Goal: Task Accomplishment & Management: Use online tool/utility

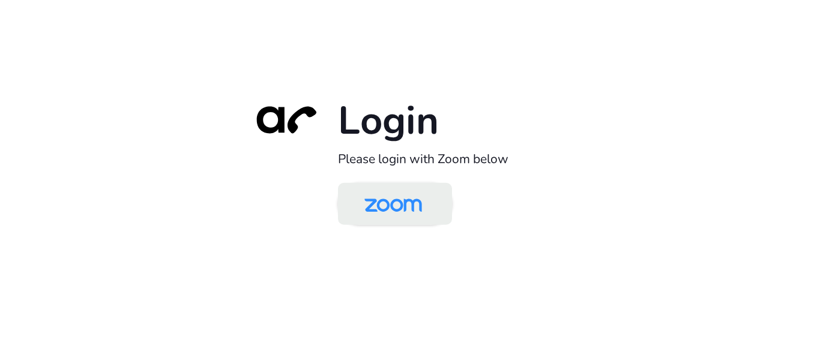
click at [379, 203] on img at bounding box center [393, 205] width 83 height 39
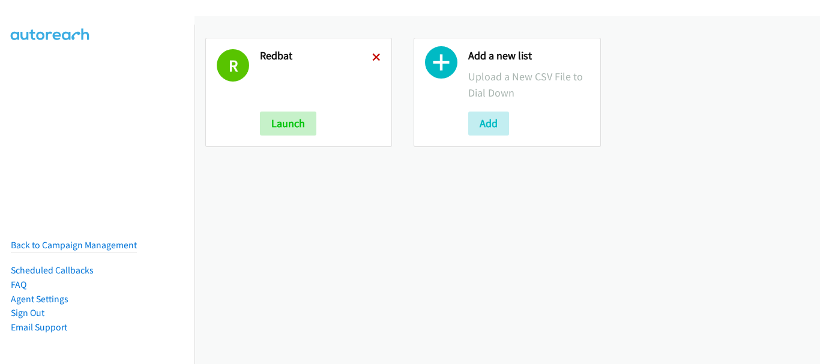
click at [372, 56] on icon at bounding box center [376, 58] width 8 height 8
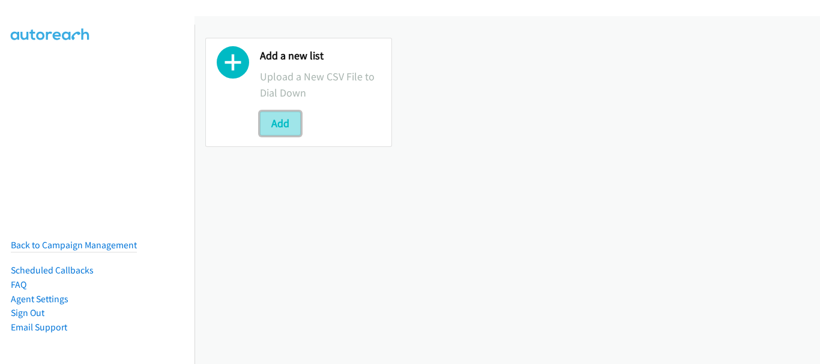
click at [279, 128] on button "Add" at bounding box center [280, 124] width 41 height 24
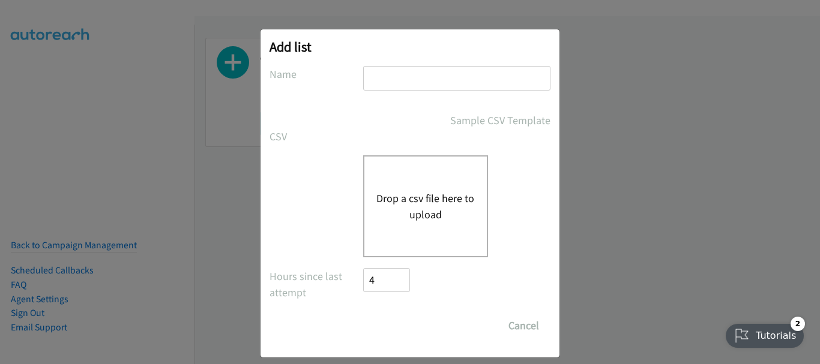
click at [380, 79] on input "text" at bounding box center [456, 78] width 187 height 25
type input "redhat"
click at [424, 213] on button "Drop a csv file here to upload" at bounding box center [425, 206] width 98 height 32
click at [418, 199] on button "Drop a csv file here to upload" at bounding box center [425, 206] width 98 height 32
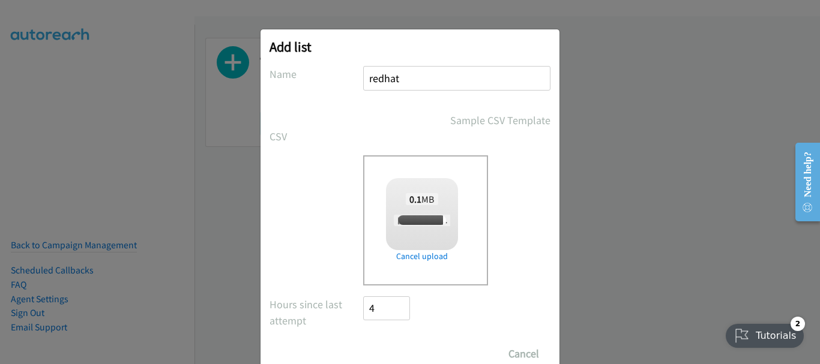
scroll to position [40, 0]
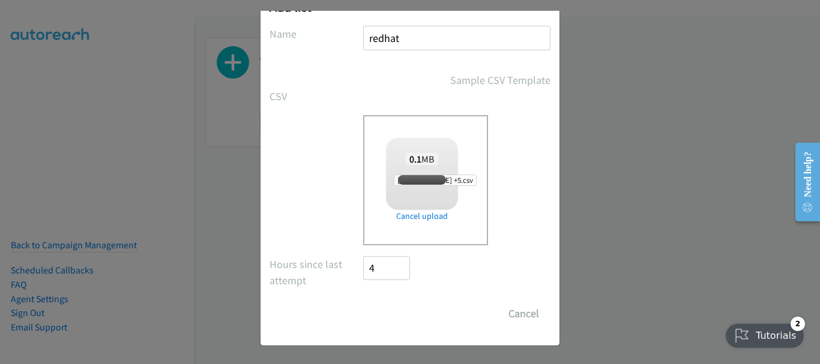
checkbox input "true"
click at [377, 317] on input "Save List" at bounding box center [394, 314] width 63 height 24
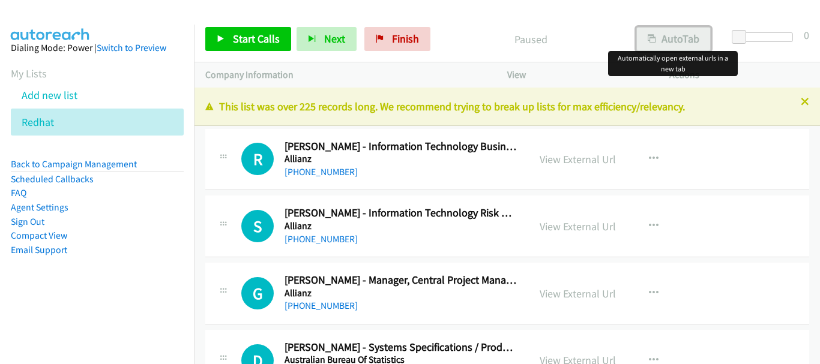
click at [671, 31] on button "AutoTab" at bounding box center [673, 39] width 74 height 24
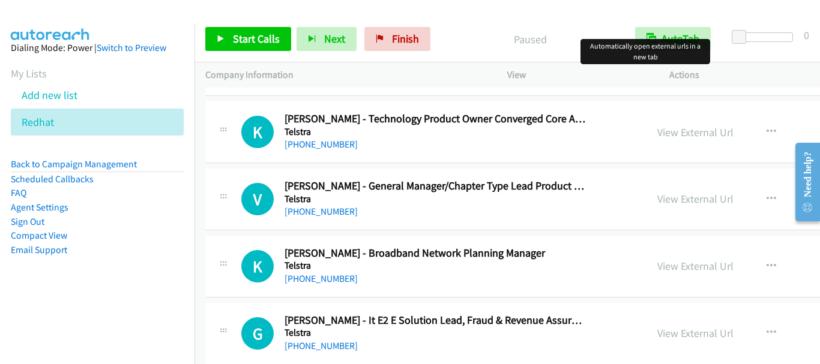
scroll to position [3002, 0]
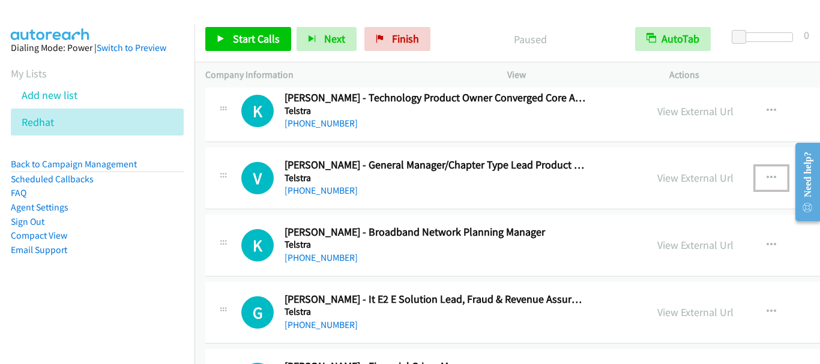
click at [758, 176] on button "button" at bounding box center [771, 178] width 32 height 24
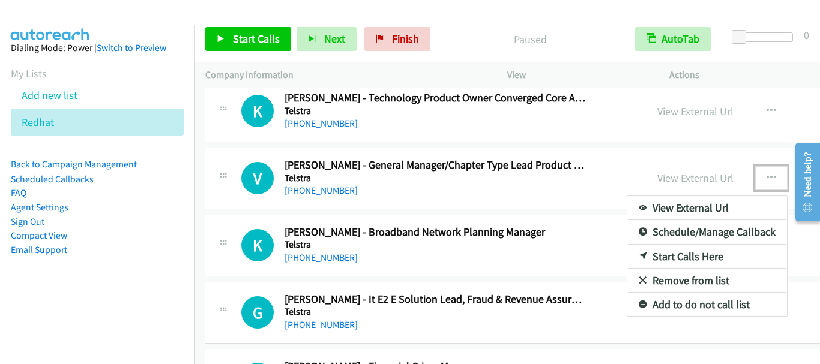
click at [698, 256] on link "Start Calls Here" at bounding box center [707, 257] width 160 height 24
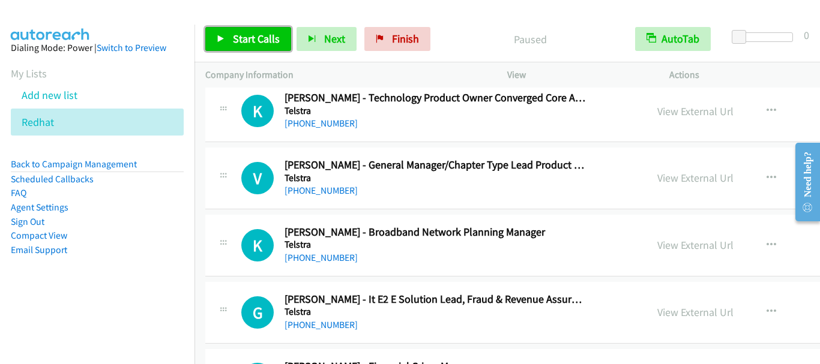
click at [238, 42] on span "Start Calls" at bounding box center [256, 39] width 47 height 14
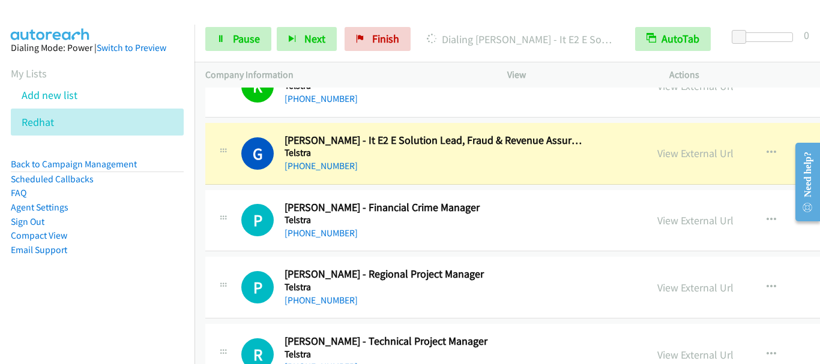
scroll to position [3182, 0]
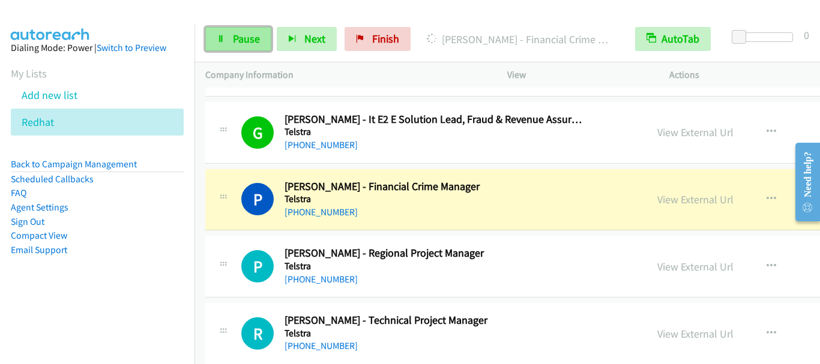
click at [241, 46] on link "Pause" at bounding box center [238, 39] width 66 height 24
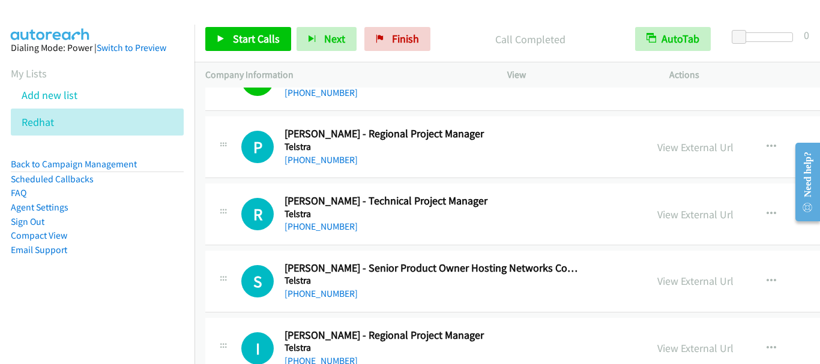
scroll to position [3302, 0]
click at [256, 37] on span "Start Calls" at bounding box center [256, 39] width 47 height 14
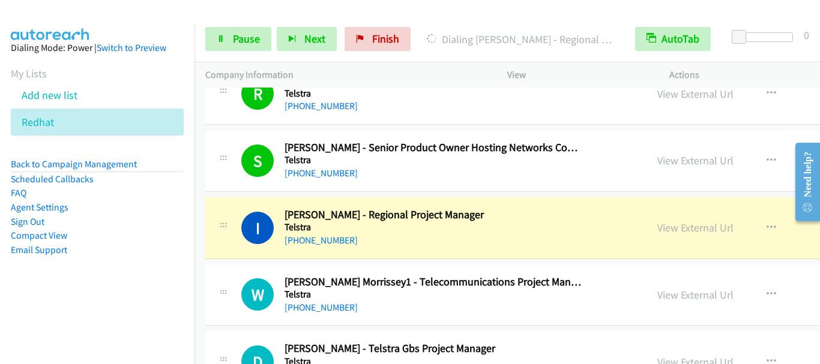
scroll to position [3482, 0]
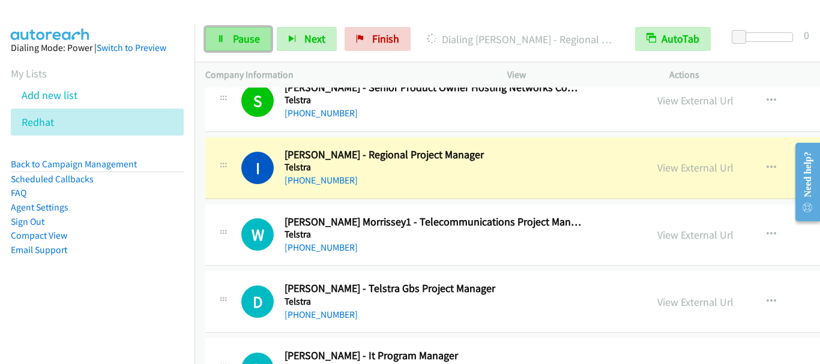
click at [240, 34] on span "Pause" at bounding box center [246, 39] width 27 height 14
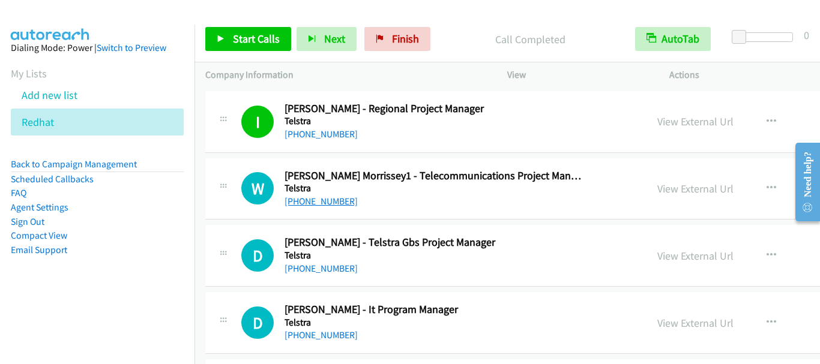
scroll to position [3542, 0]
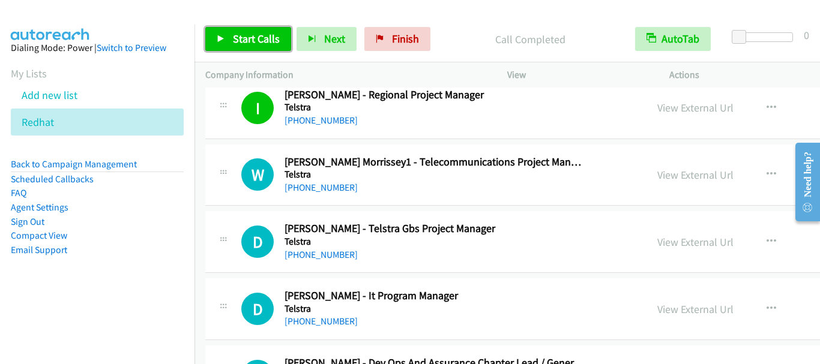
click at [244, 42] on span "Start Calls" at bounding box center [256, 39] width 47 height 14
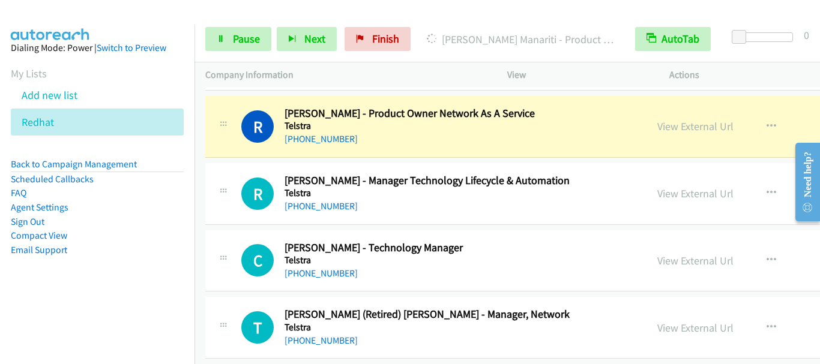
scroll to position [4203, 0]
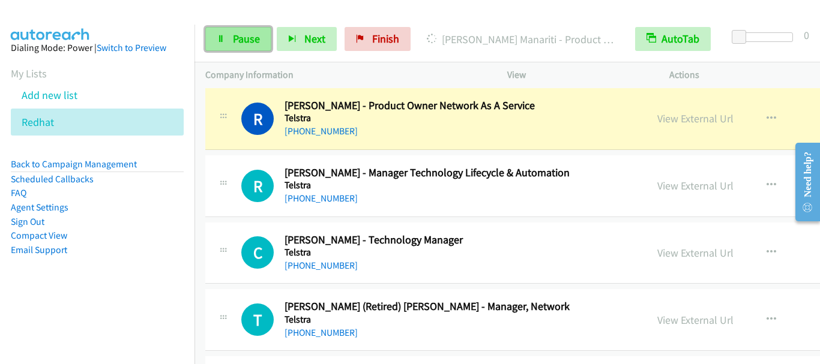
click at [229, 38] on link "Pause" at bounding box center [238, 39] width 66 height 24
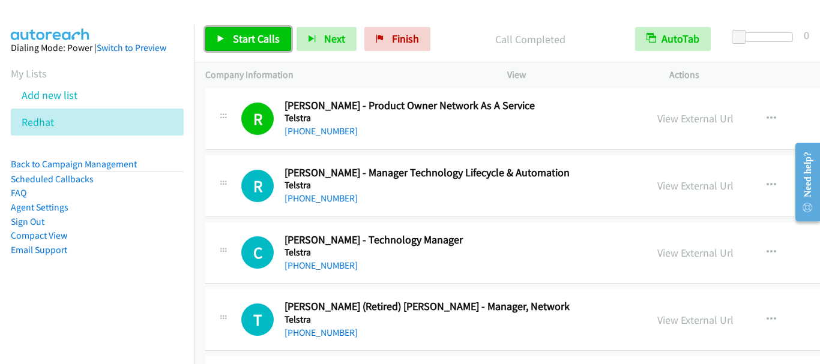
click at [237, 38] on span "Start Calls" at bounding box center [256, 39] width 47 height 14
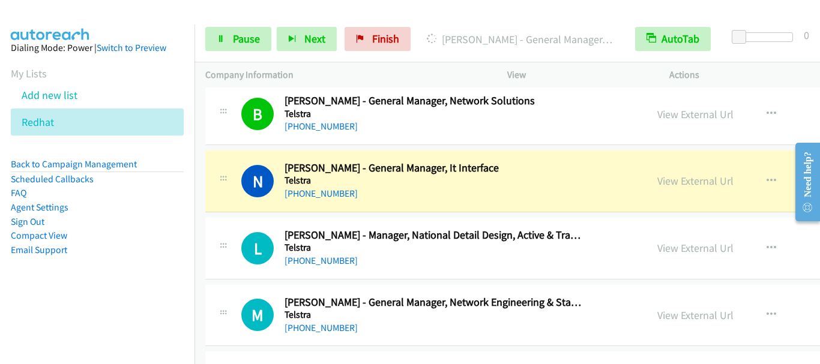
scroll to position [4503, 0]
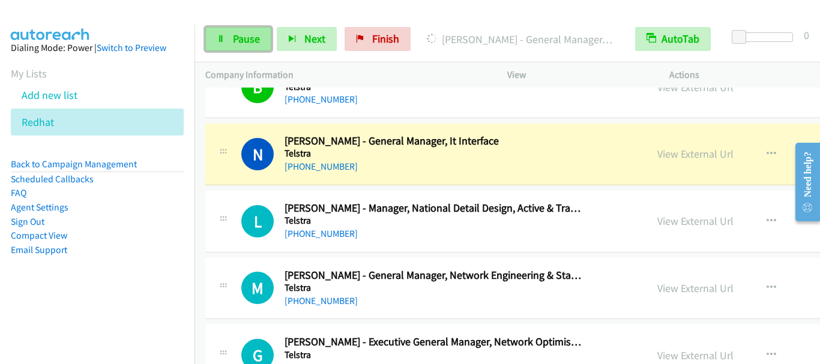
click at [251, 43] on span "Pause" at bounding box center [246, 39] width 27 height 14
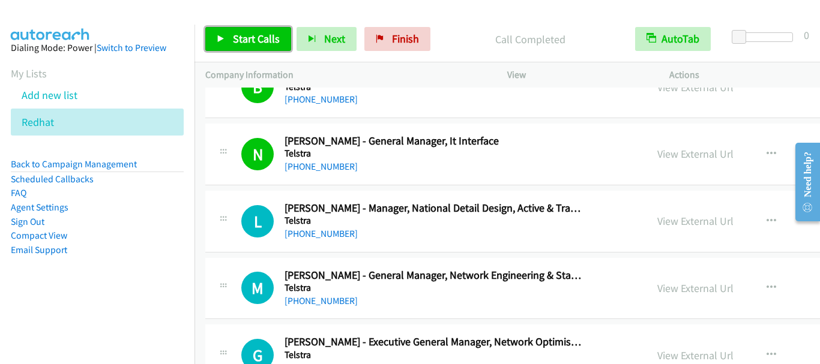
click at [246, 41] on span "Start Calls" at bounding box center [256, 39] width 47 height 14
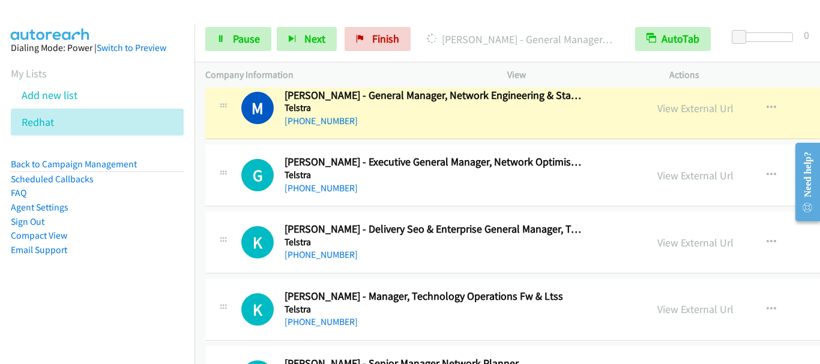
scroll to position [4743, 0]
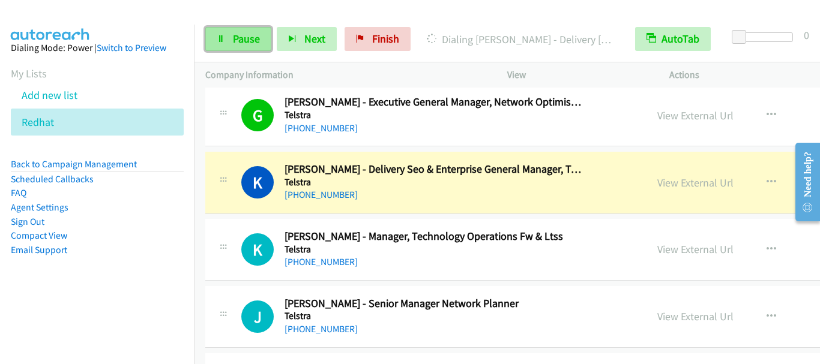
click at [244, 44] on span "Pause" at bounding box center [246, 39] width 27 height 14
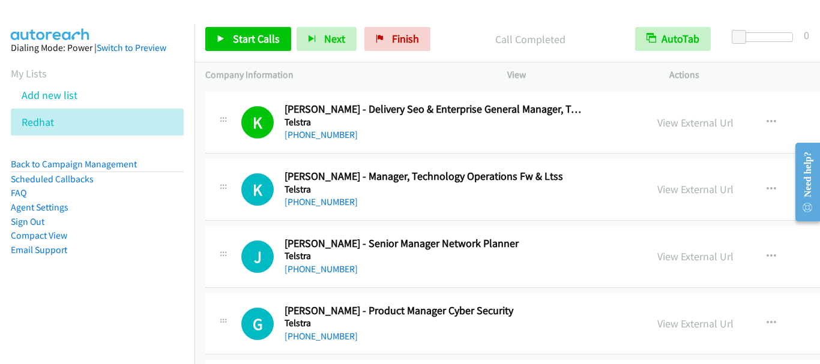
scroll to position [4863, 0]
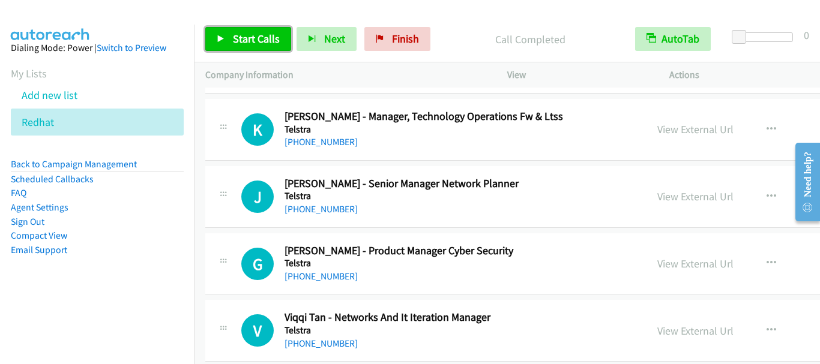
click at [243, 46] on link "Start Calls" at bounding box center [248, 39] width 86 height 24
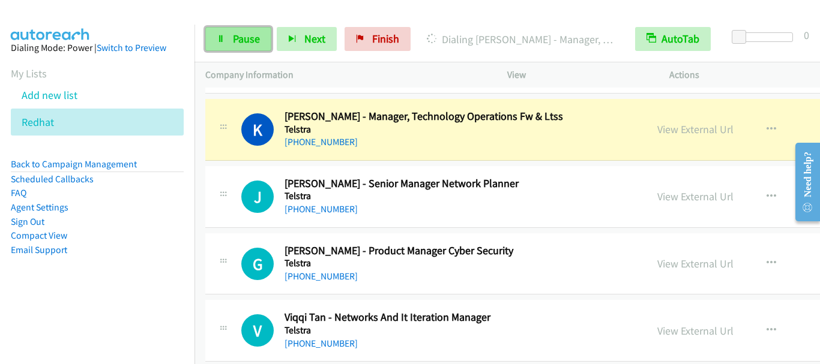
click at [249, 40] on span "Pause" at bounding box center [246, 39] width 27 height 14
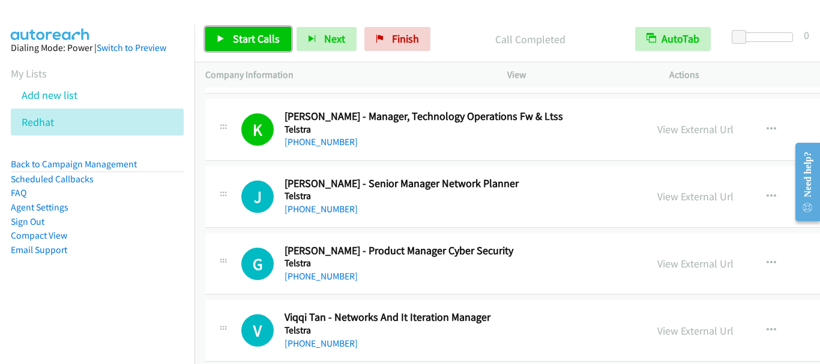
click at [222, 35] on icon at bounding box center [221, 39] width 8 height 8
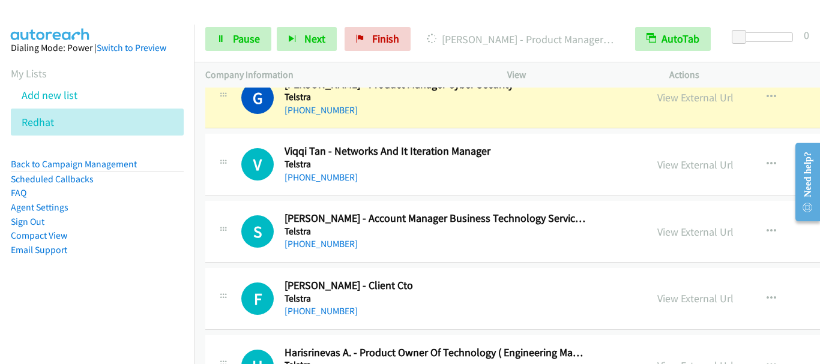
scroll to position [5043, 0]
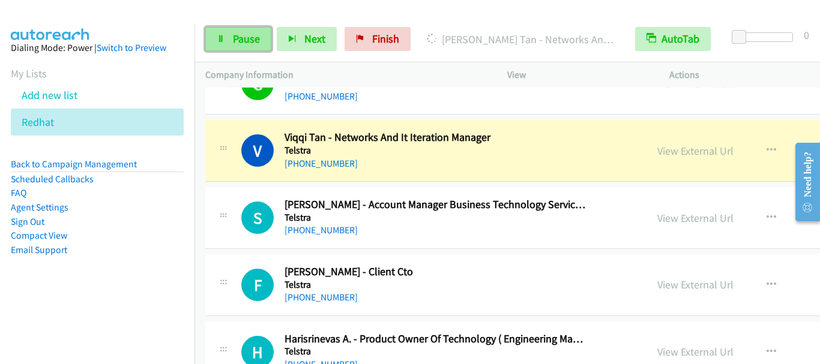
click at [249, 37] on span "Pause" at bounding box center [246, 39] width 27 height 14
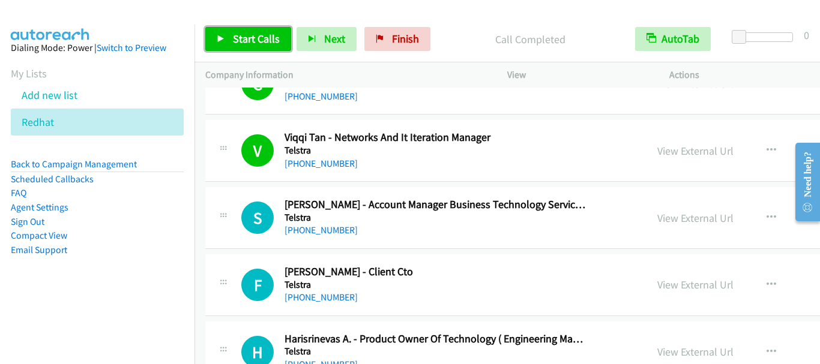
click at [243, 44] on span "Start Calls" at bounding box center [256, 39] width 47 height 14
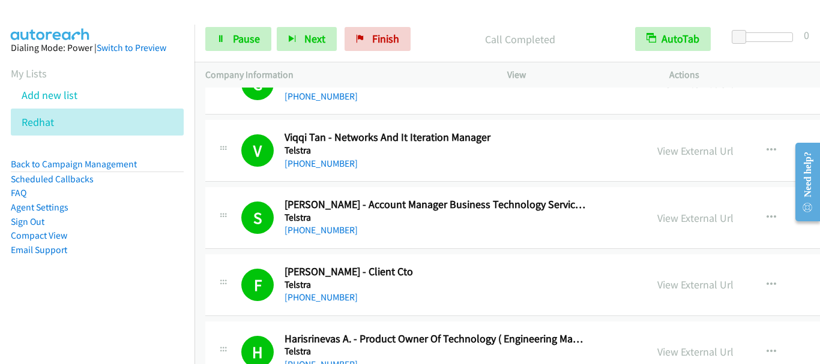
scroll to position [5283, 0]
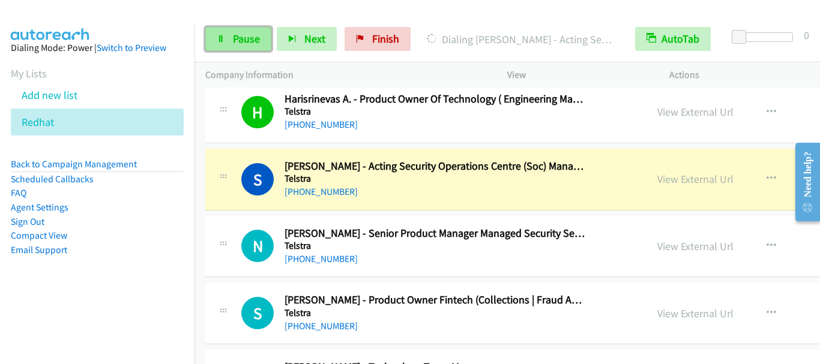
click at [244, 38] on span "Pause" at bounding box center [246, 39] width 27 height 14
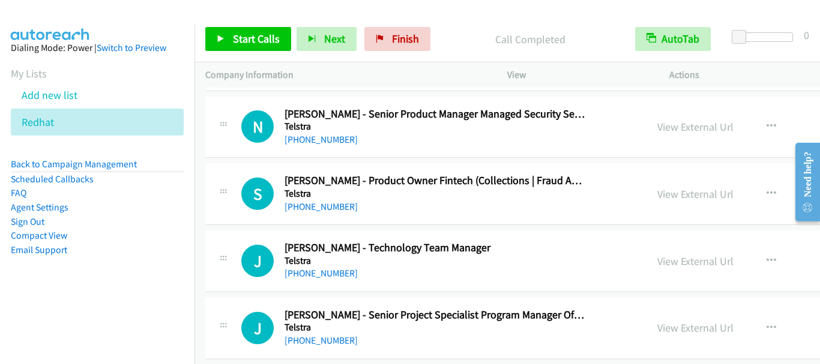
scroll to position [5403, 0]
click at [243, 38] on span "Start Calls" at bounding box center [256, 39] width 47 height 14
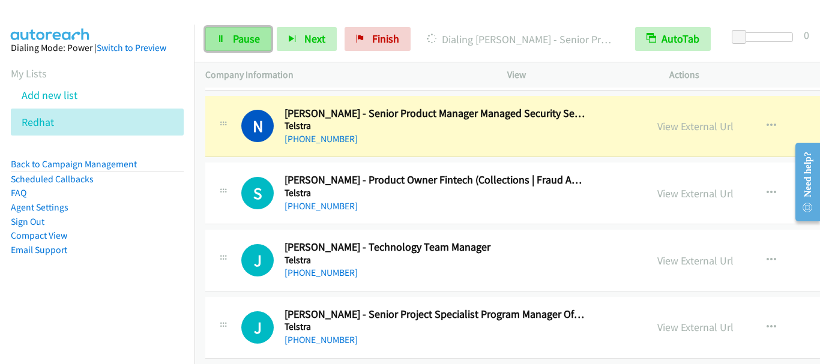
click at [234, 40] on span "Pause" at bounding box center [246, 39] width 27 height 14
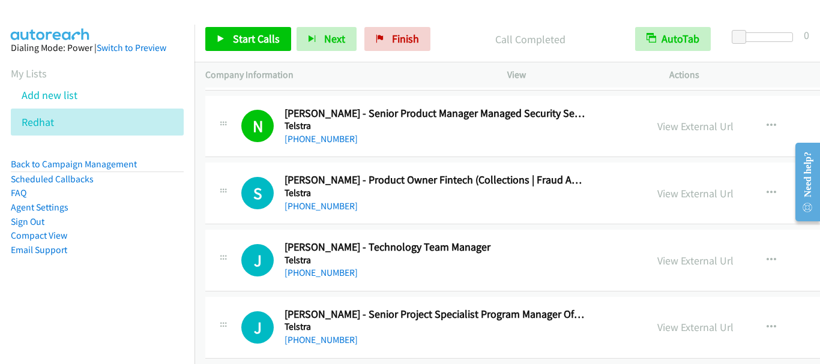
scroll to position [5463, 0]
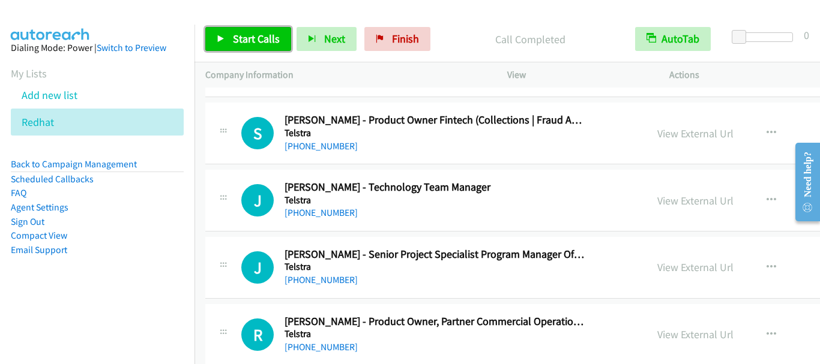
click at [250, 39] on span "Start Calls" at bounding box center [256, 39] width 47 height 14
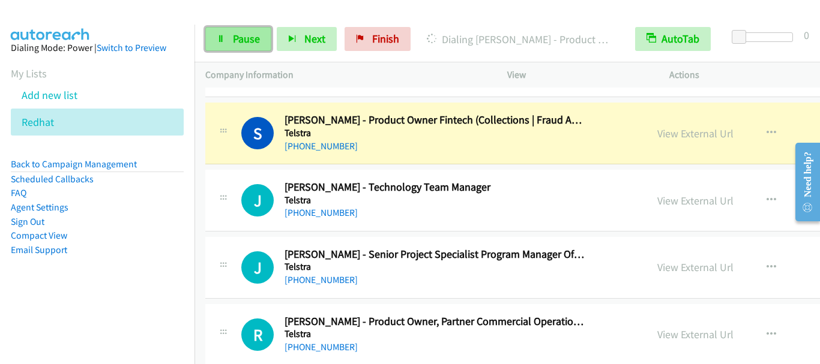
click at [252, 42] on span "Pause" at bounding box center [246, 39] width 27 height 14
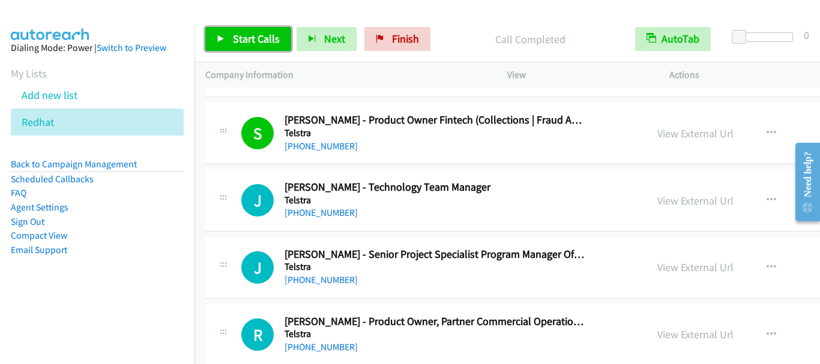
click at [242, 39] on span "Start Calls" at bounding box center [256, 39] width 47 height 14
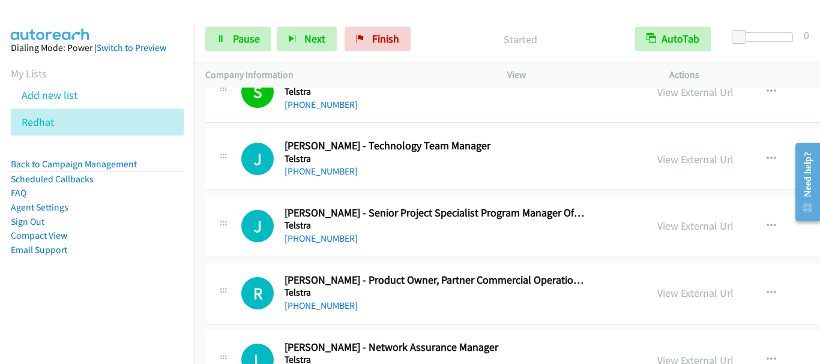
scroll to position [5524, 0]
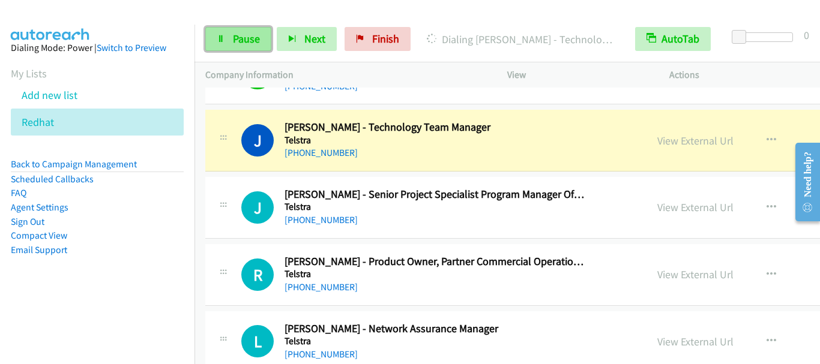
click at [249, 38] on span "Pause" at bounding box center [246, 39] width 27 height 14
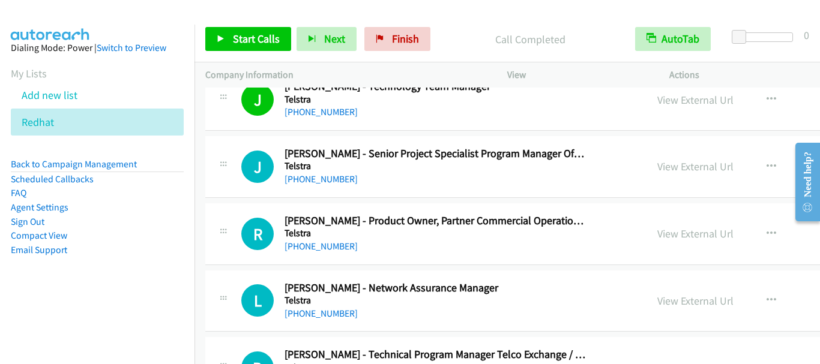
scroll to position [5584, 0]
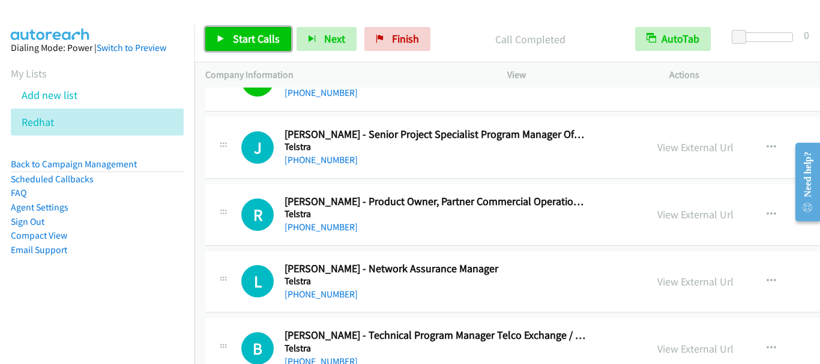
click at [256, 34] on span "Start Calls" at bounding box center [256, 39] width 47 height 14
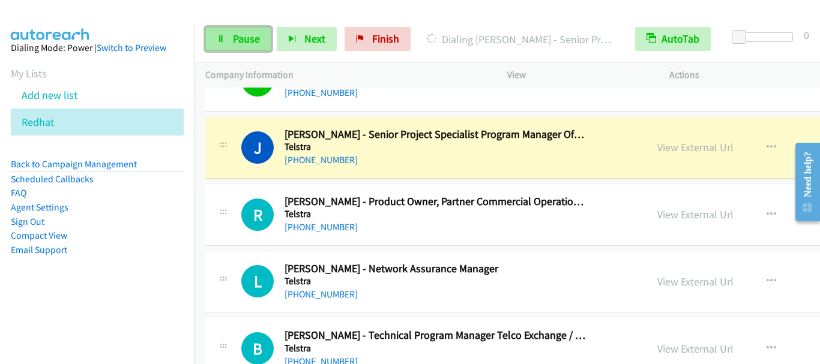
click at [235, 41] on span "Pause" at bounding box center [246, 39] width 27 height 14
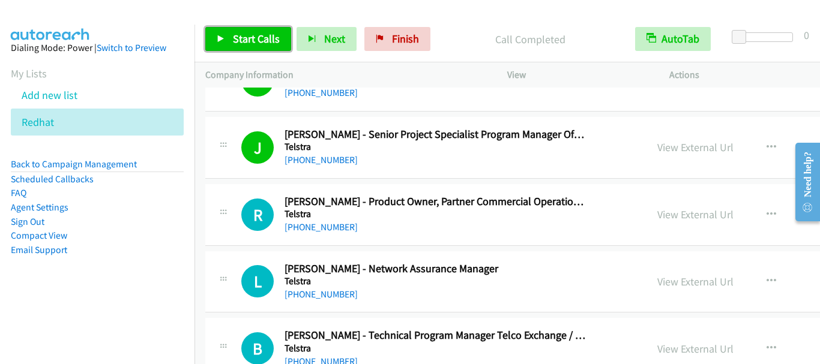
click at [238, 36] on span "Start Calls" at bounding box center [256, 39] width 47 height 14
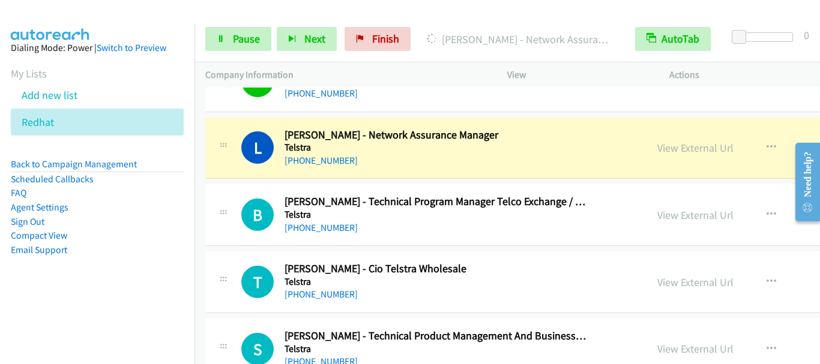
scroll to position [5704, 0]
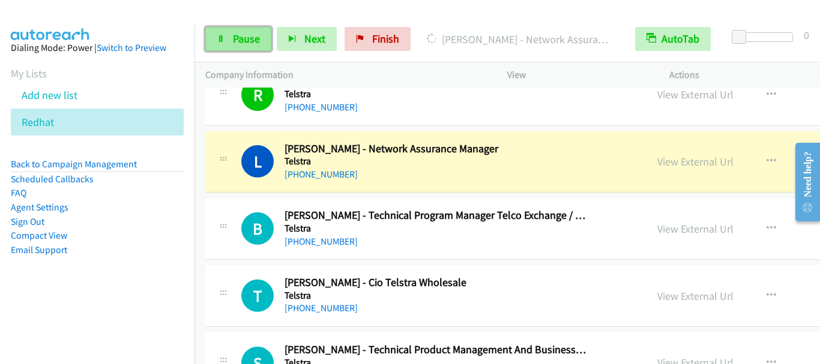
click at [244, 40] on span "Pause" at bounding box center [246, 39] width 27 height 14
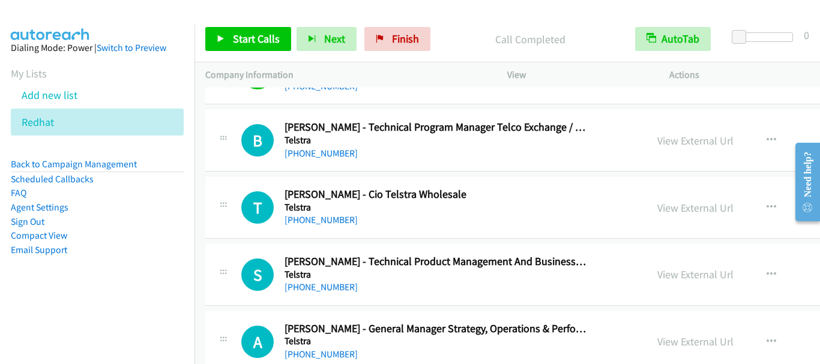
scroll to position [5824, 0]
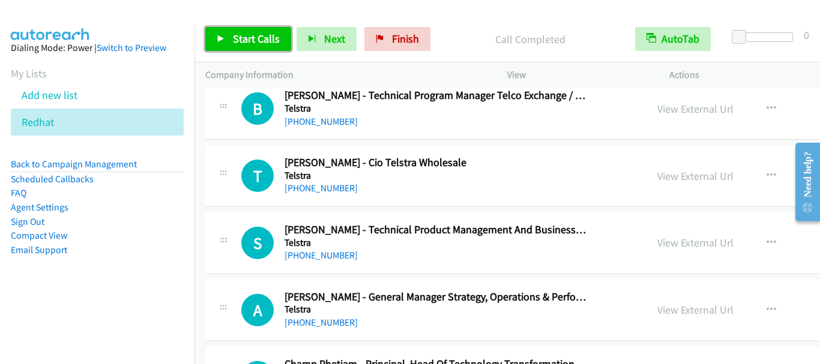
click at [255, 38] on span "Start Calls" at bounding box center [256, 39] width 47 height 14
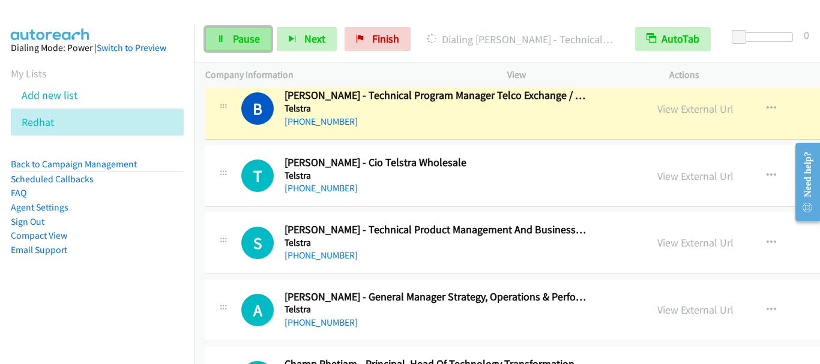
click at [240, 49] on link "Pause" at bounding box center [238, 39] width 66 height 24
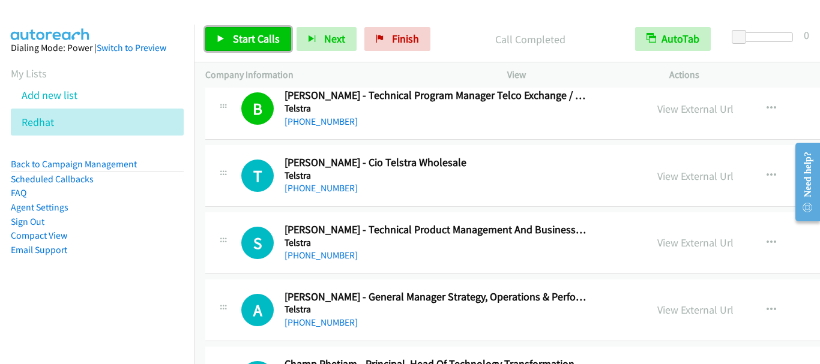
click at [264, 41] on span "Start Calls" at bounding box center [256, 39] width 47 height 14
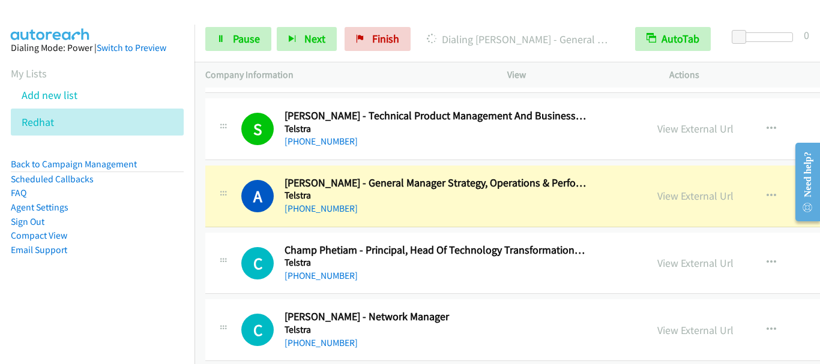
scroll to position [5944, 0]
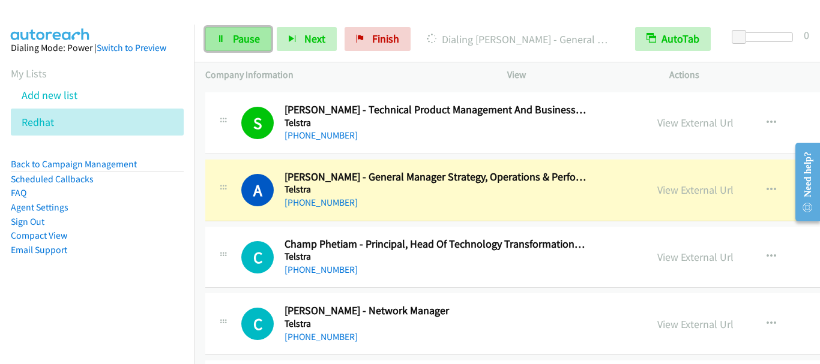
click at [252, 34] on span "Pause" at bounding box center [246, 39] width 27 height 14
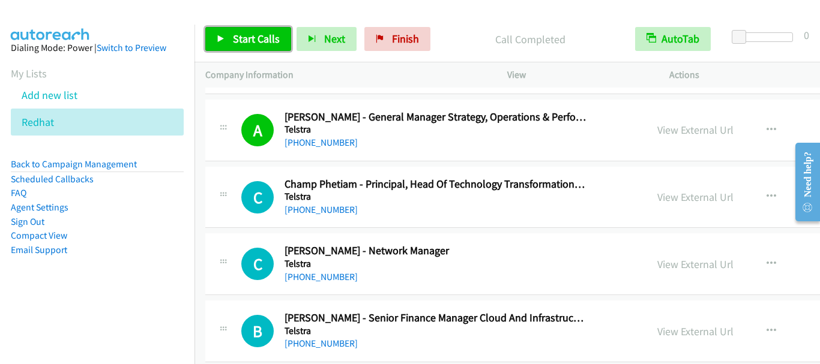
scroll to position [6064, 0]
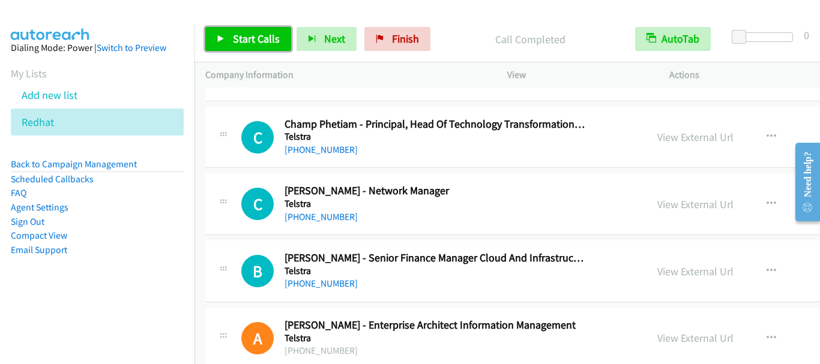
click at [266, 39] on span "Start Calls" at bounding box center [256, 39] width 47 height 14
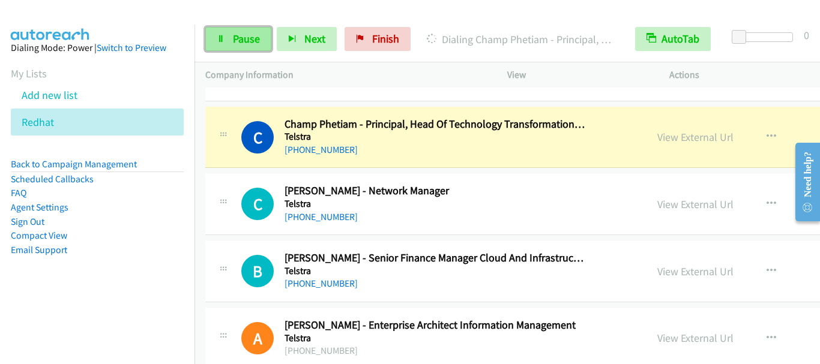
click at [234, 34] on span "Pause" at bounding box center [246, 39] width 27 height 14
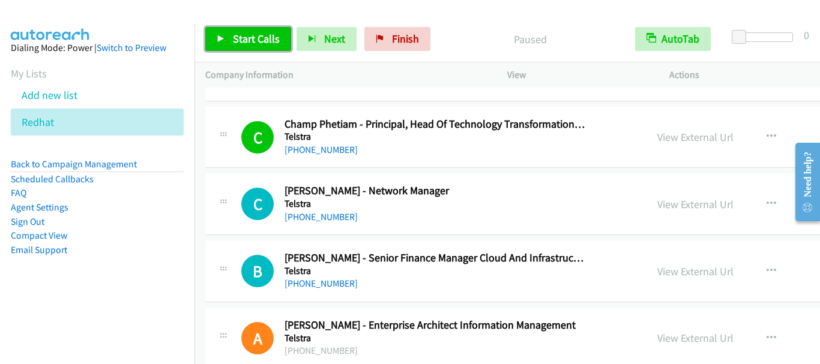
click at [264, 40] on span "Start Calls" at bounding box center [256, 39] width 47 height 14
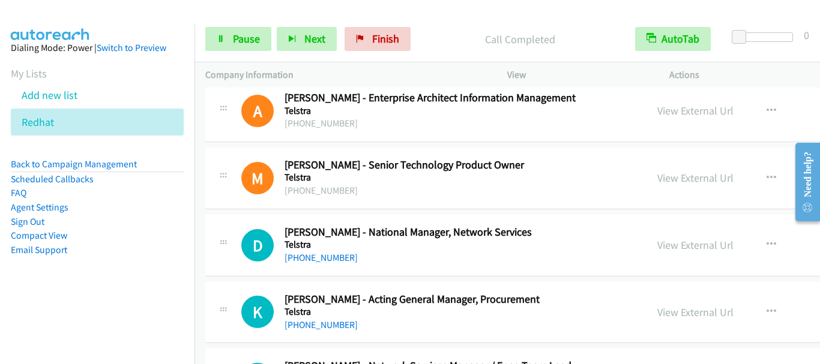
scroll to position [6364, 0]
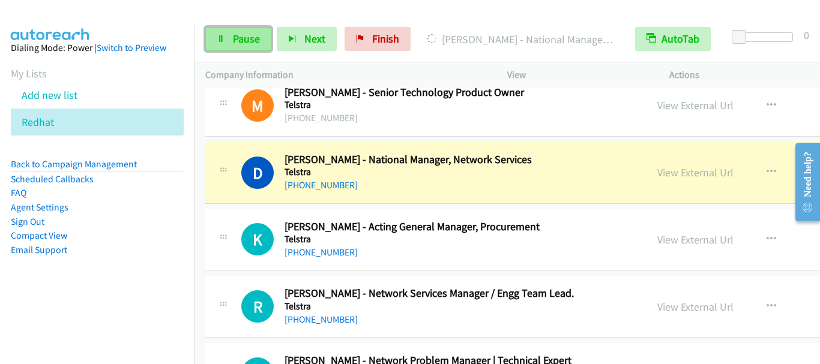
click at [222, 36] on icon at bounding box center [221, 39] width 8 height 8
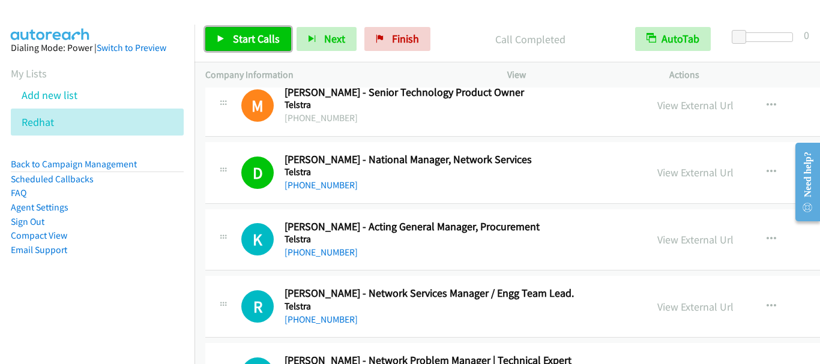
click at [247, 46] on link "Start Calls" at bounding box center [248, 39] width 86 height 24
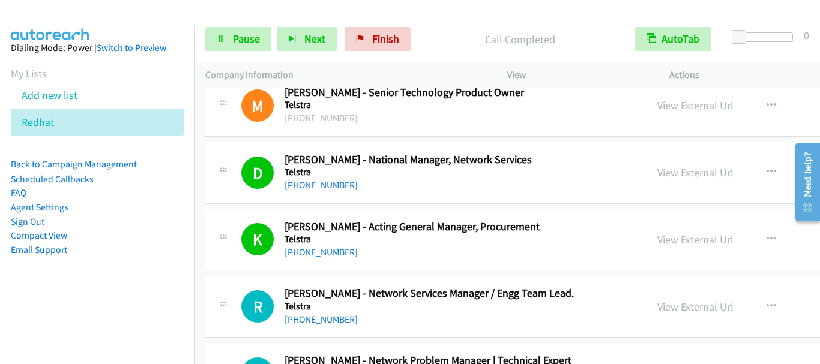
scroll to position [6484, 0]
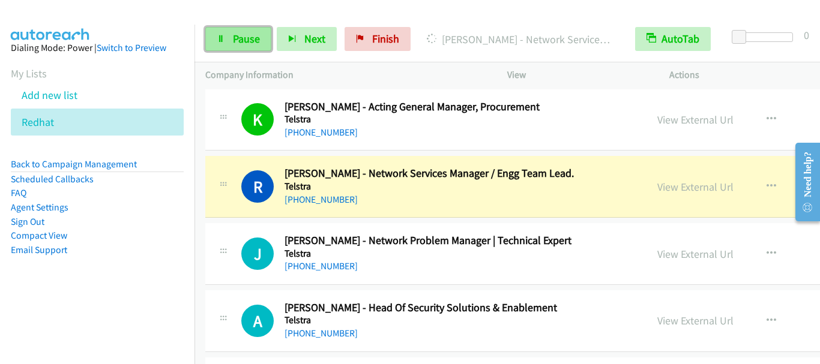
click at [246, 37] on span "Pause" at bounding box center [246, 39] width 27 height 14
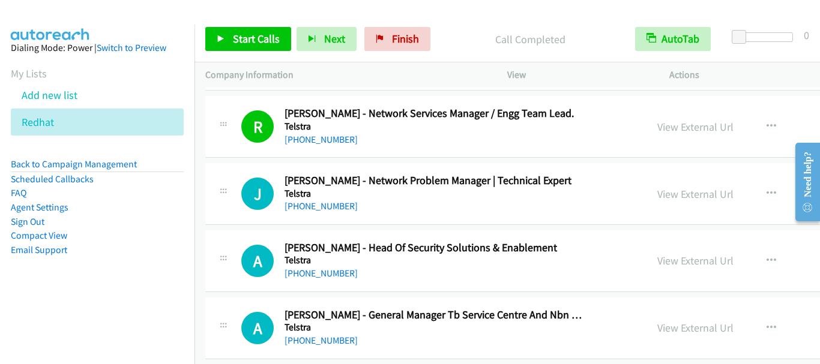
scroll to position [6604, 0]
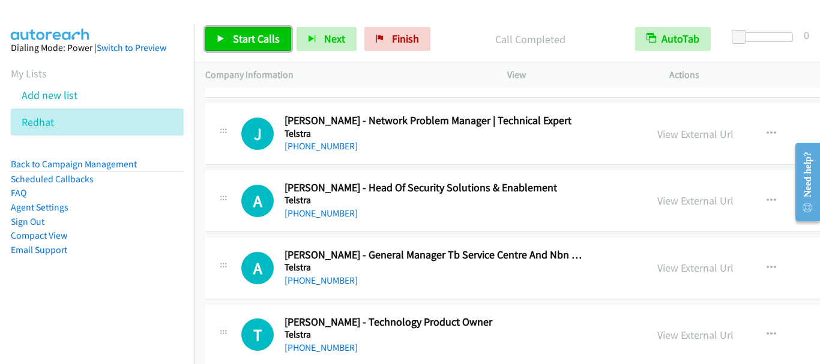
click at [241, 34] on span "Start Calls" at bounding box center [256, 39] width 47 height 14
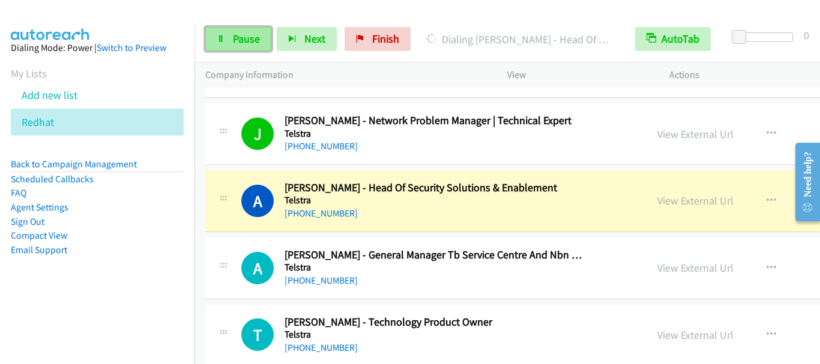
click at [255, 44] on span "Pause" at bounding box center [246, 39] width 27 height 14
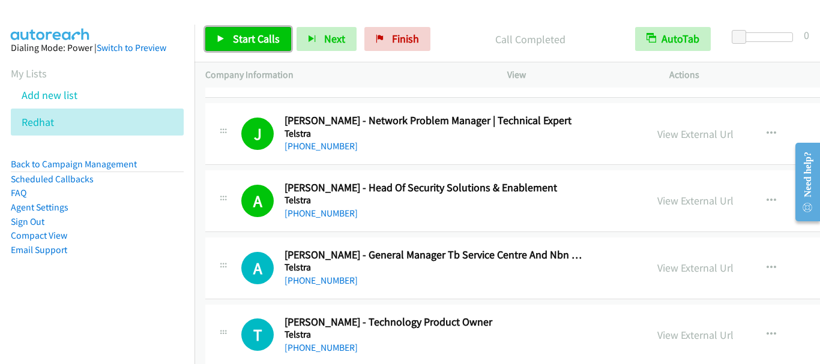
click at [262, 47] on link "Start Calls" at bounding box center [248, 39] width 86 height 24
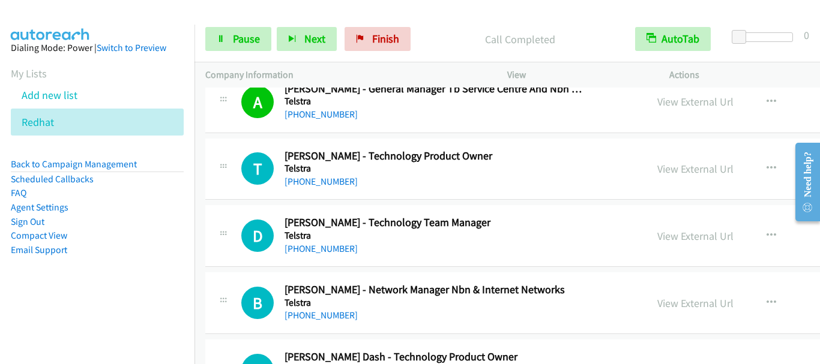
scroll to position [6784, 0]
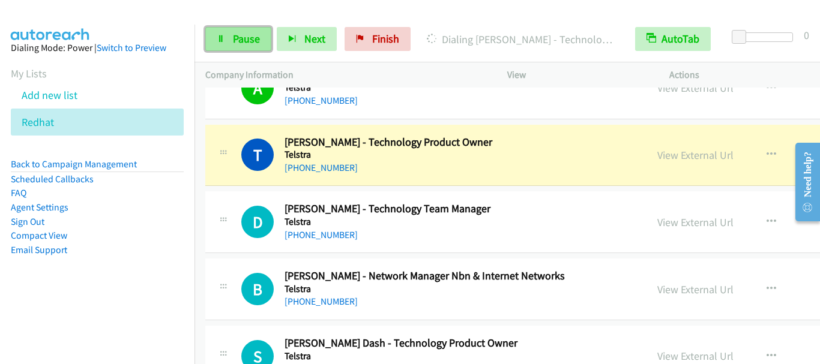
click at [247, 43] on span "Pause" at bounding box center [246, 39] width 27 height 14
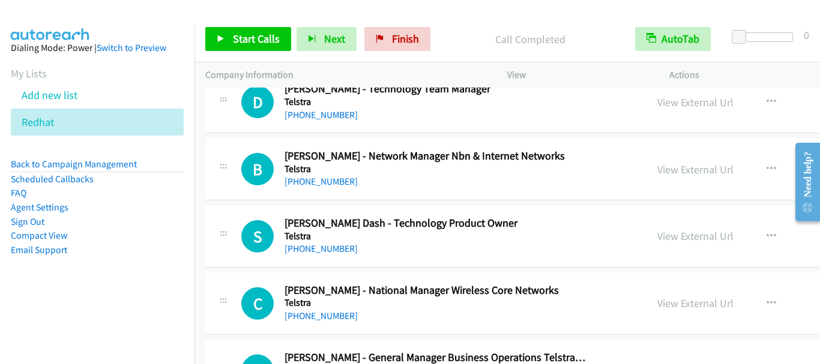
scroll to position [6844, 0]
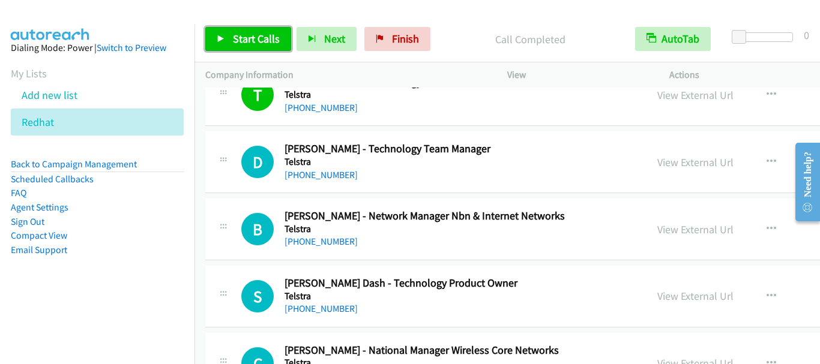
click at [259, 38] on span "Start Calls" at bounding box center [256, 39] width 47 height 14
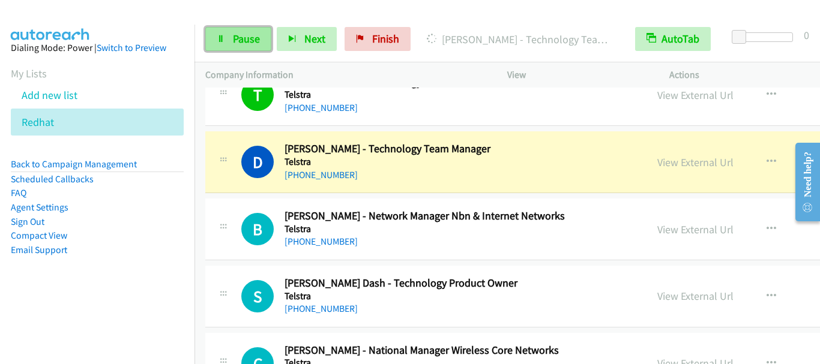
click at [241, 32] on span "Pause" at bounding box center [246, 39] width 27 height 14
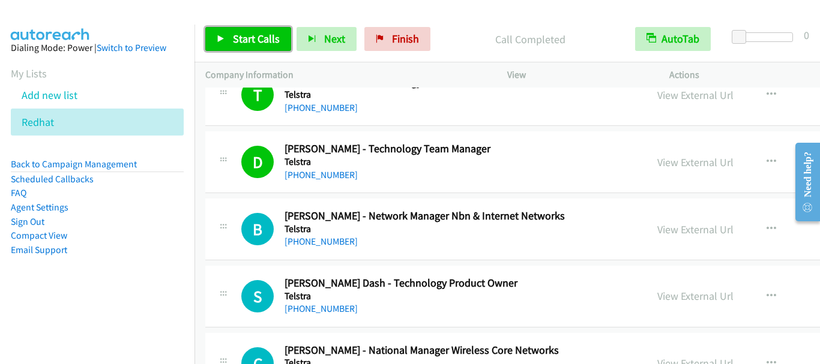
click at [247, 45] on span "Start Calls" at bounding box center [256, 39] width 47 height 14
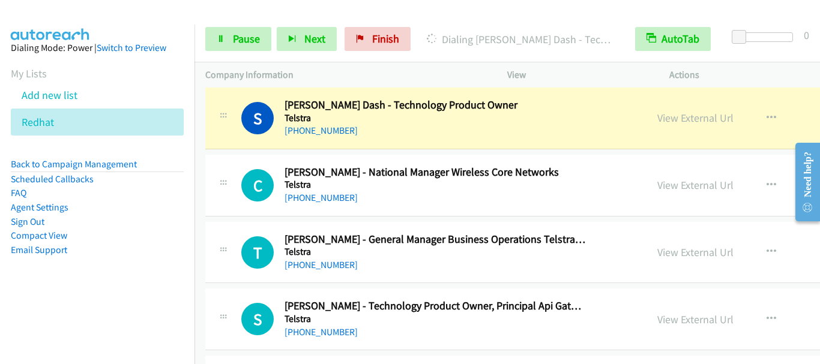
scroll to position [7024, 0]
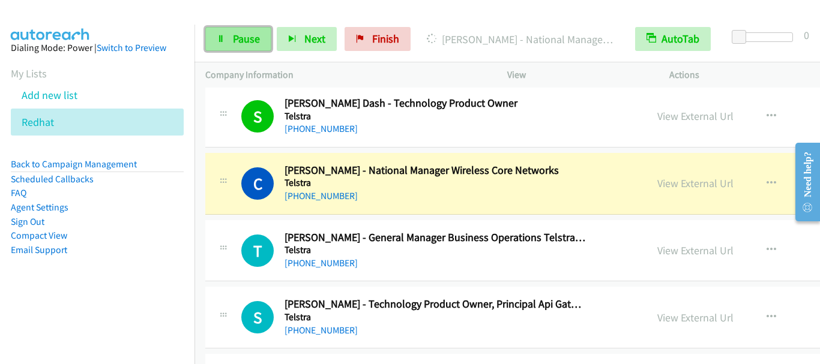
click at [250, 39] on span "Pause" at bounding box center [246, 39] width 27 height 14
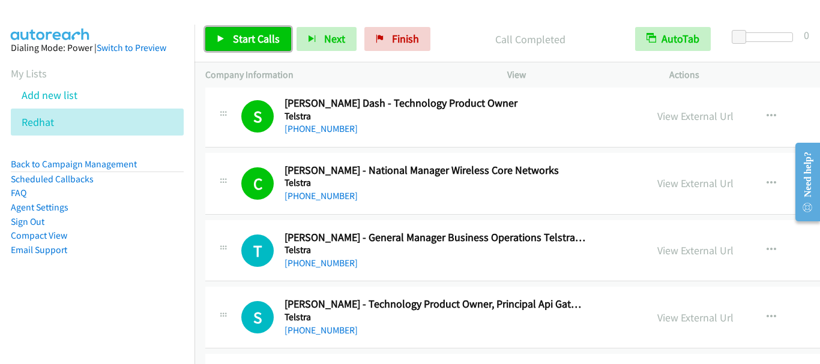
click at [260, 44] on span "Start Calls" at bounding box center [256, 39] width 47 height 14
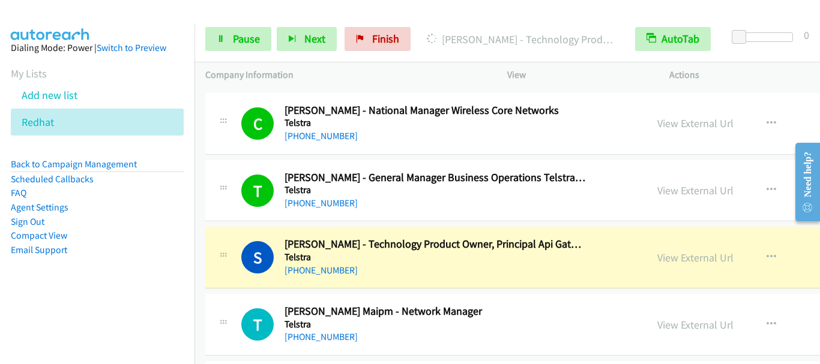
scroll to position [7145, 0]
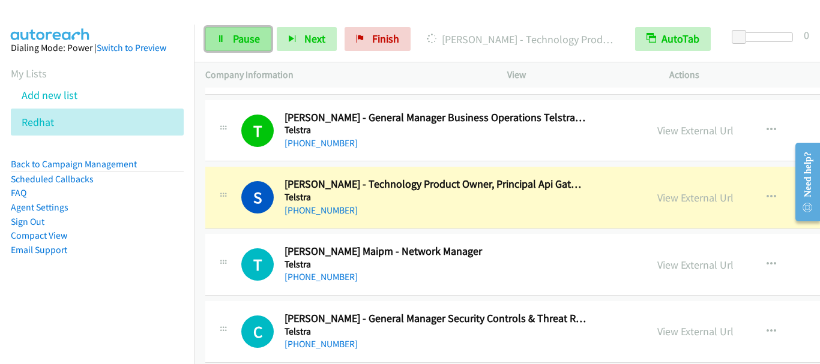
click at [240, 51] on link "Pause" at bounding box center [238, 39] width 66 height 24
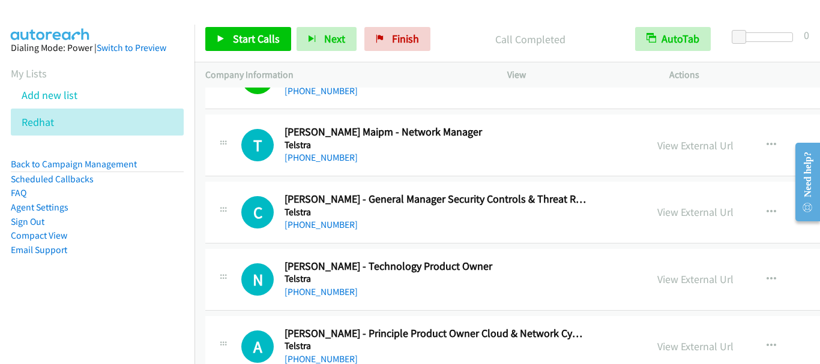
scroll to position [7265, 0]
click at [229, 36] on link "Start Calls" at bounding box center [248, 39] width 86 height 24
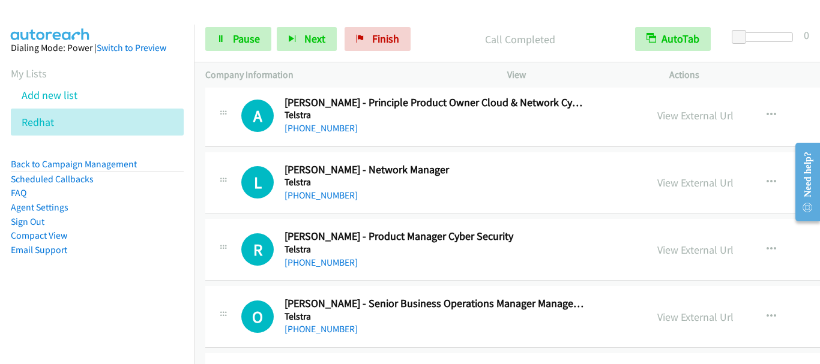
scroll to position [7505, 0]
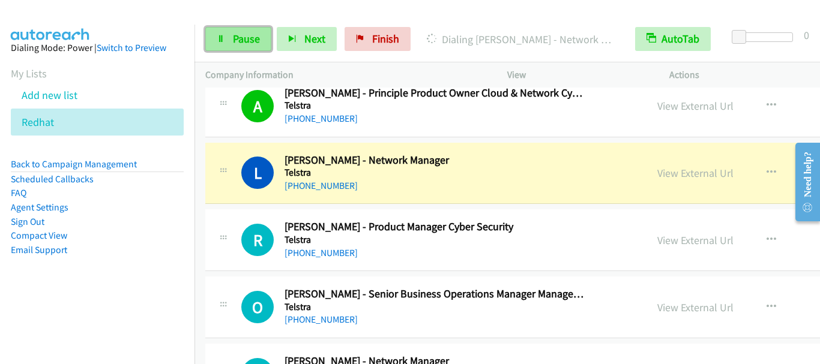
click at [252, 44] on span "Pause" at bounding box center [246, 39] width 27 height 14
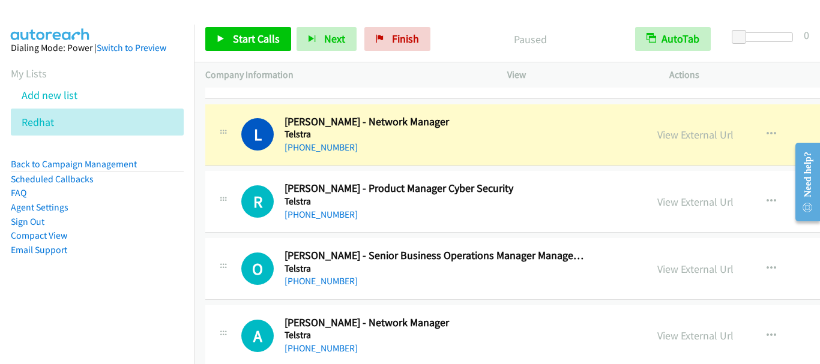
scroll to position [7565, 0]
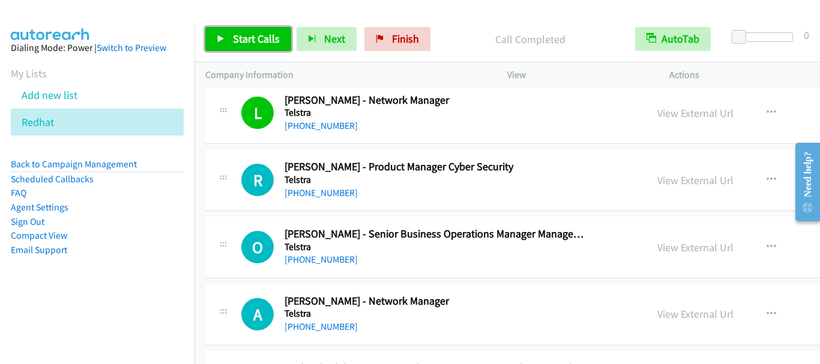
click at [238, 37] on span "Start Calls" at bounding box center [256, 39] width 47 height 14
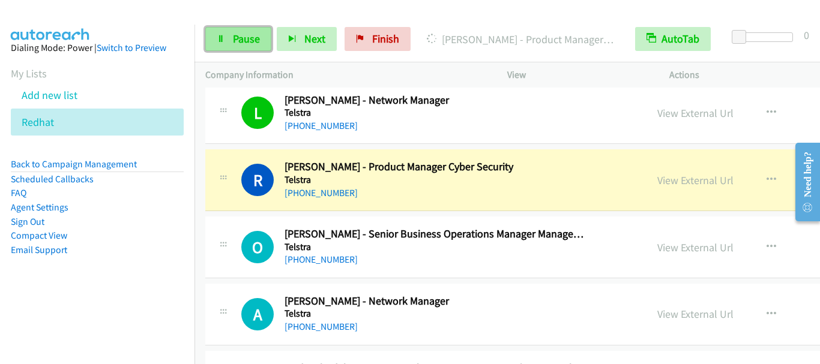
click at [249, 46] on link "Pause" at bounding box center [238, 39] width 66 height 24
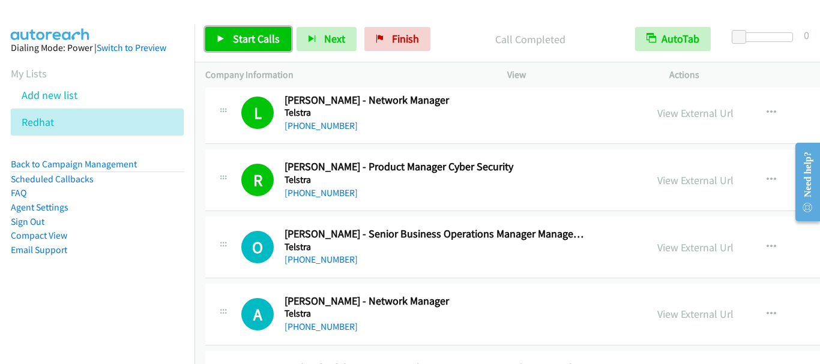
click at [243, 35] on span "Start Calls" at bounding box center [256, 39] width 47 height 14
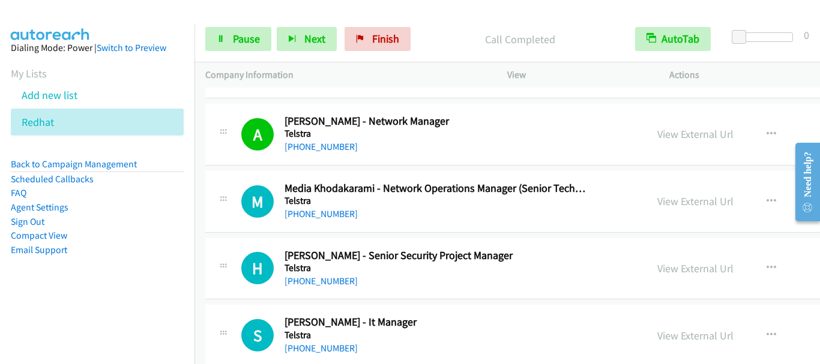
scroll to position [7805, 0]
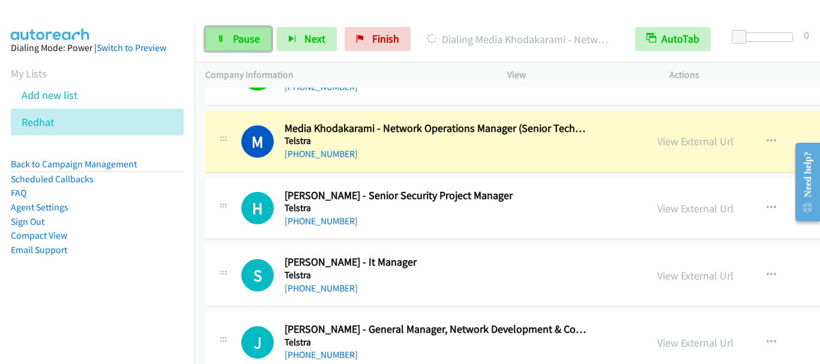
click at [245, 34] on span "Pause" at bounding box center [246, 39] width 27 height 14
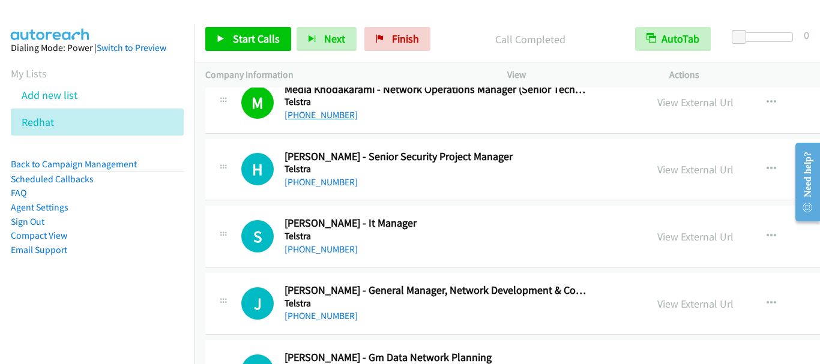
scroll to position [7865, 0]
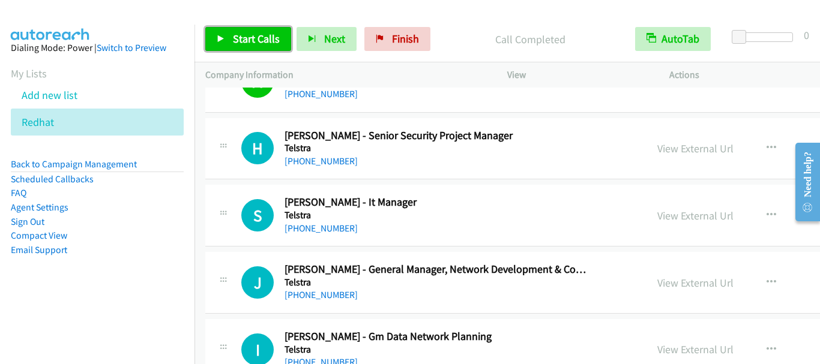
click at [255, 40] on span "Start Calls" at bounding box center [256, 39] width 47 height 14
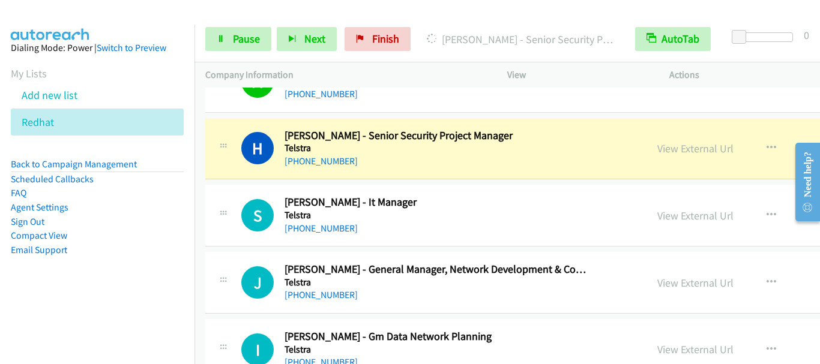
scroll to position [7925, 0]
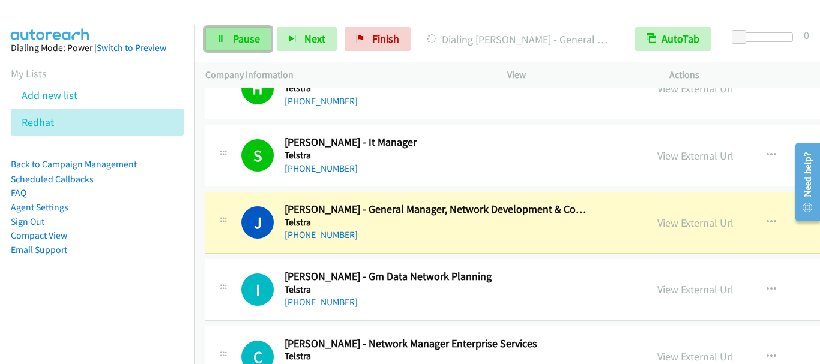
click at [240, 40] on span "Pause" at bounding box center [246, 39] width 27 height 14
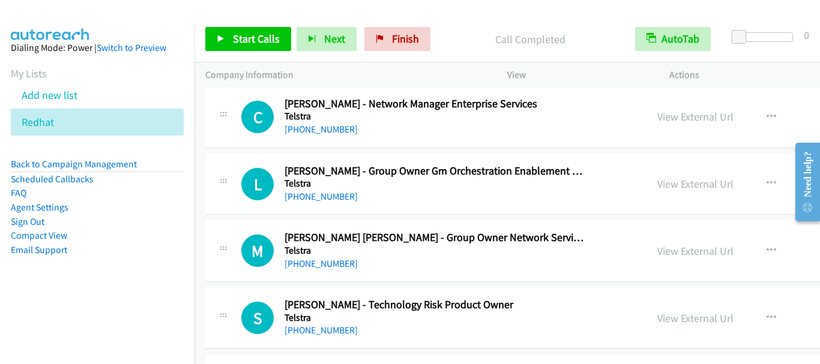
scroll to position [8105, 0]
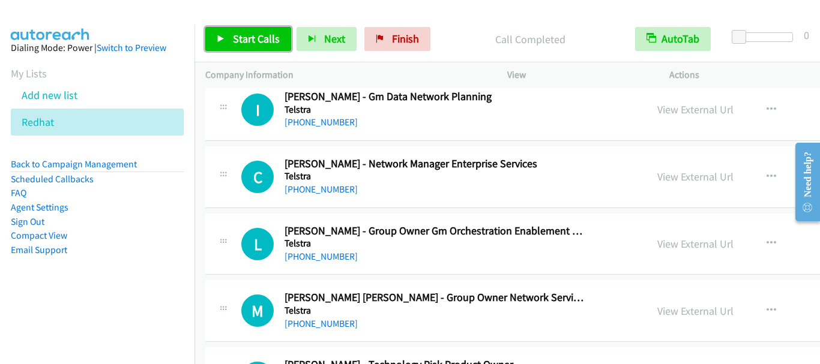
click at [244, 40] on span "Start Calls" at bounding box center [256, 39] width 47 height 14
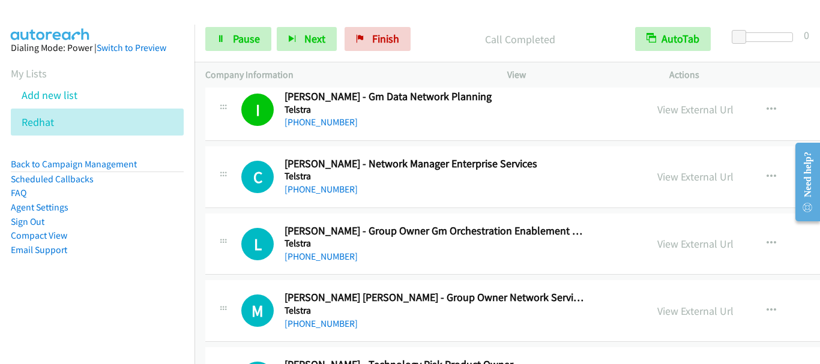
scroll to position [8165, 0]
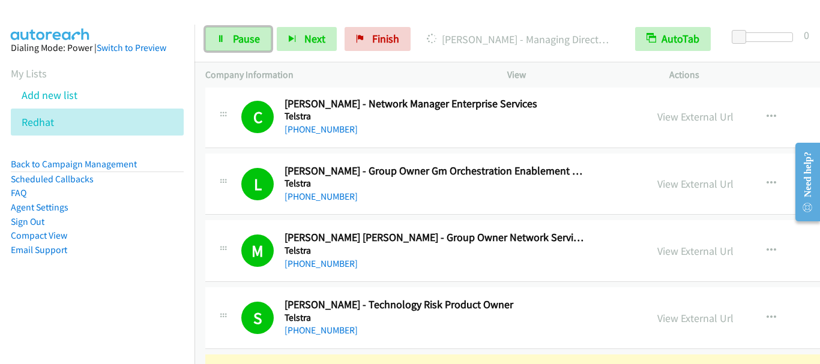
drag, startPoint x: 239, startPoint y: 43, endPoint x: 568, endPoint y: 9, distance: 330.7
click at [239, 41] on span "Pause" at bounding box center [246, 39] width 27 height 14
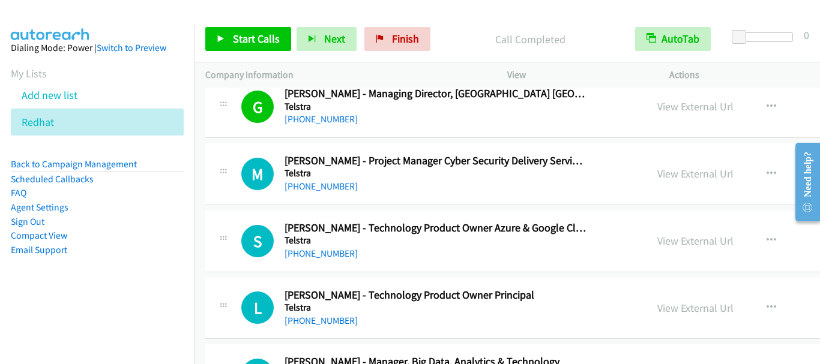
scroll to position [8465, 0]
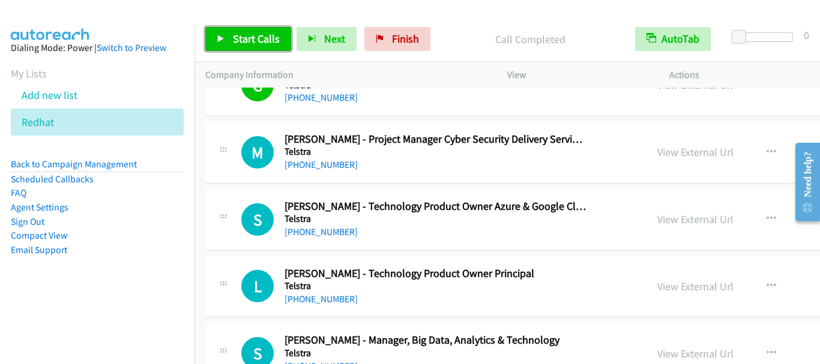
click at [245, 43] on span "Start Calls" at bounding box center [256, 39] width 47 height 14
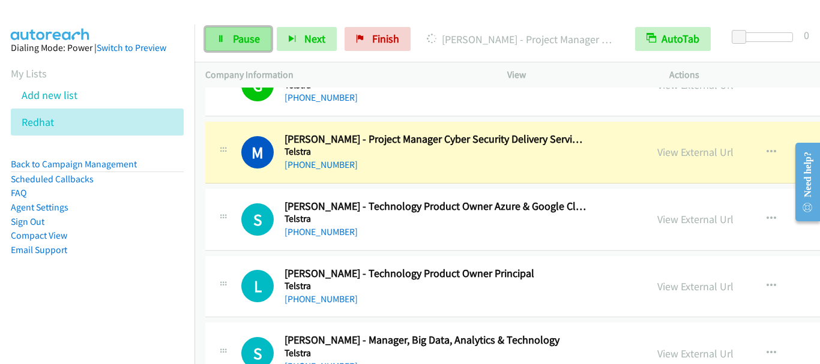
click at [252, 35] on span "Pause" at bounding box center [246, 39] width 27 height 14
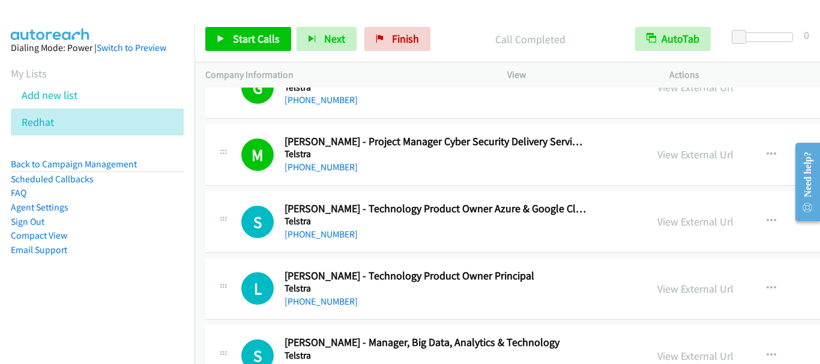
scroll to position [8525, 0]
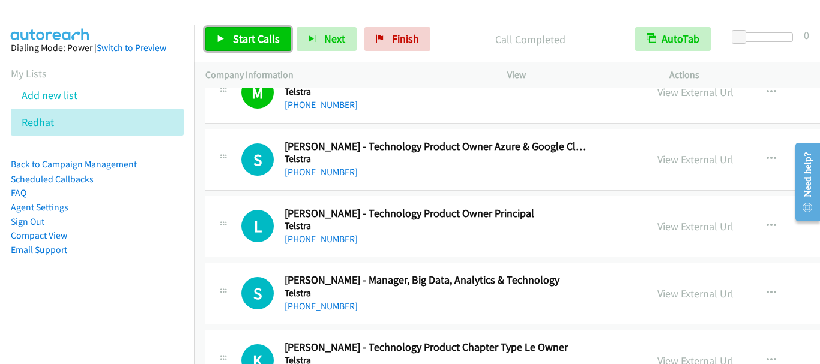
click at [247, 36] on span "Start Calls" at bounding box center [256, 39] width 47 height 14
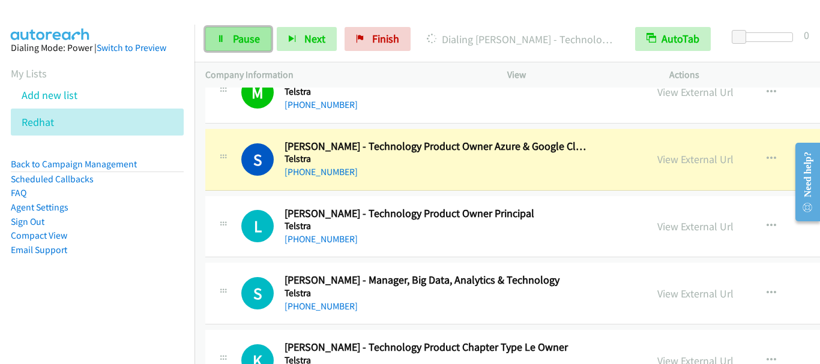
click at [235, 45] on span "Pause" at bounding box center [246, 39] width 27 height 14
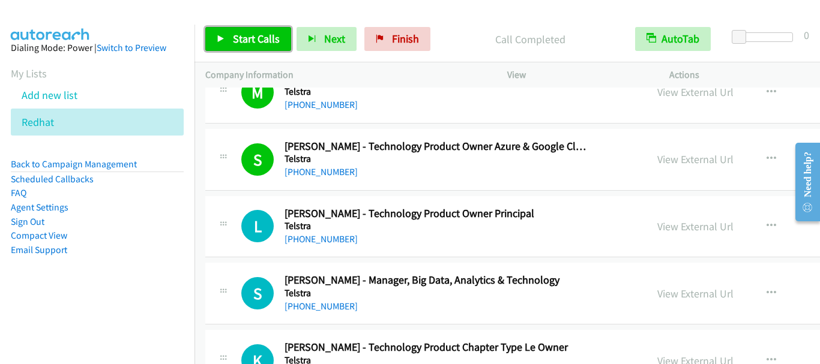
click at [264, 39] on span "Start Calls" at bounding box center [256, 39] width 47 height 14
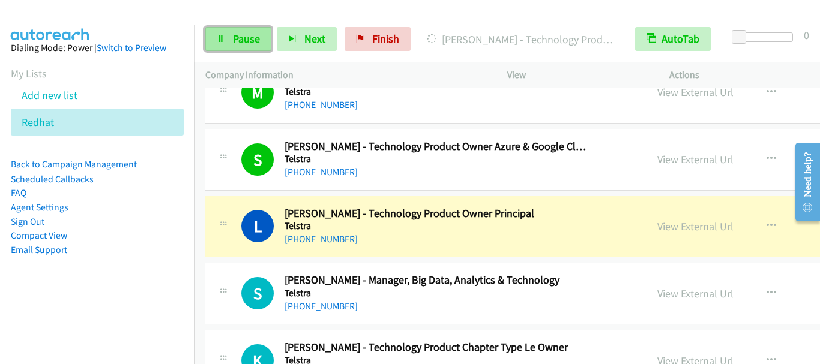
click at [245, 38] on span "Pause" at bounding box center [246, 39] width 27 height 14
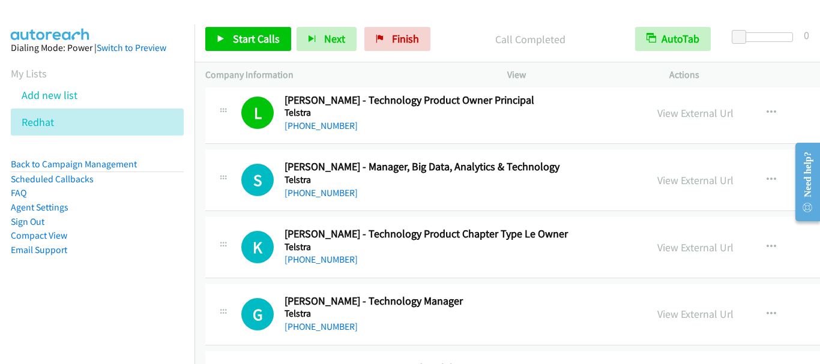
scroll to position [8645, 0]
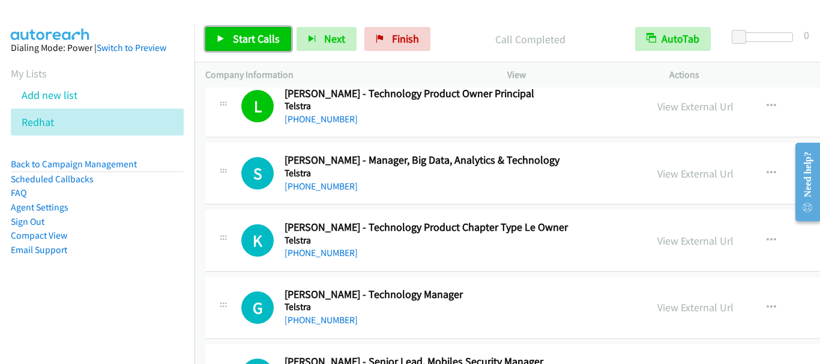
click at [265, 40] on span "Start Calls" at bounding box center [256, 39] width 47 height 14
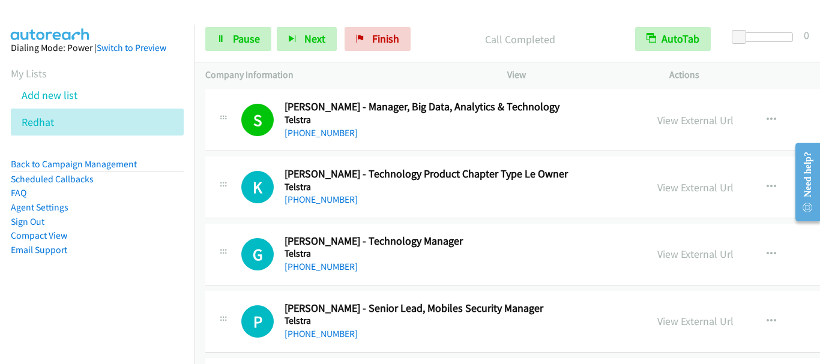
scroll to position [8706, 0]
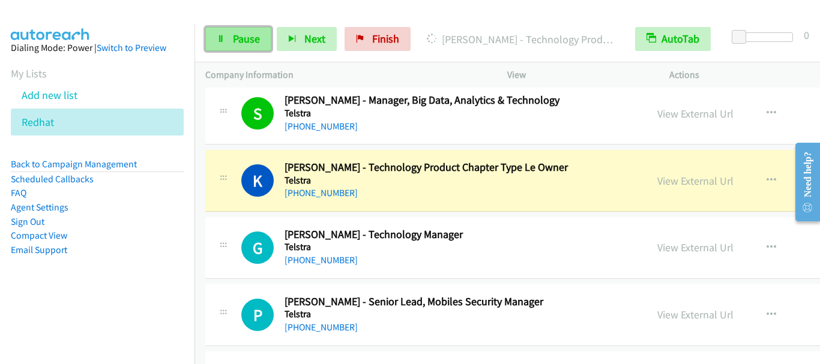
click at [249, 41] on span "Pause" at bounding box center [246, 39] width 27 height 14
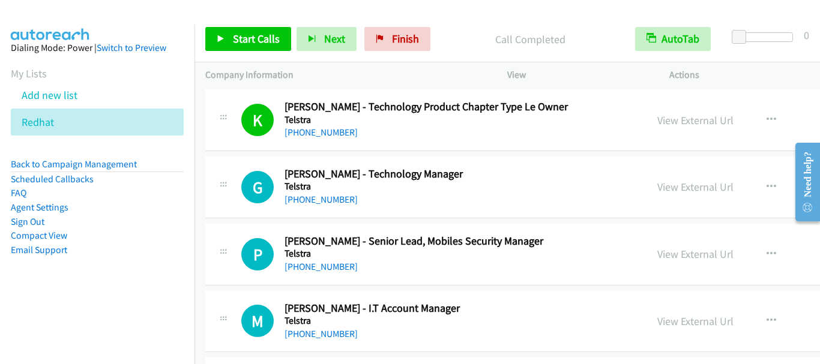
scroll to position [8826, 0]
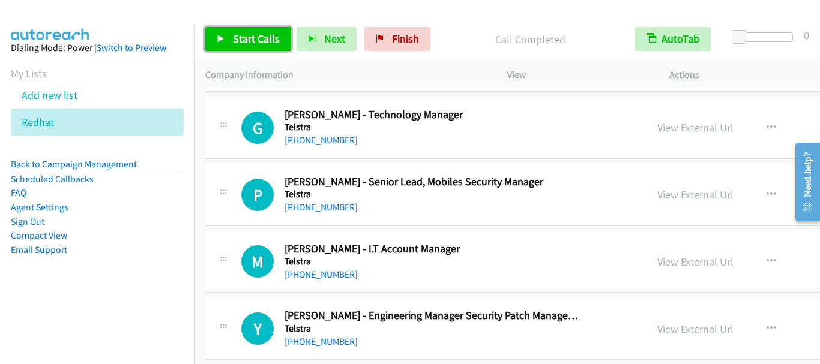
click at [265, 41] on span "Start Calls" at bounding box center [256, 39] width 47 height 14
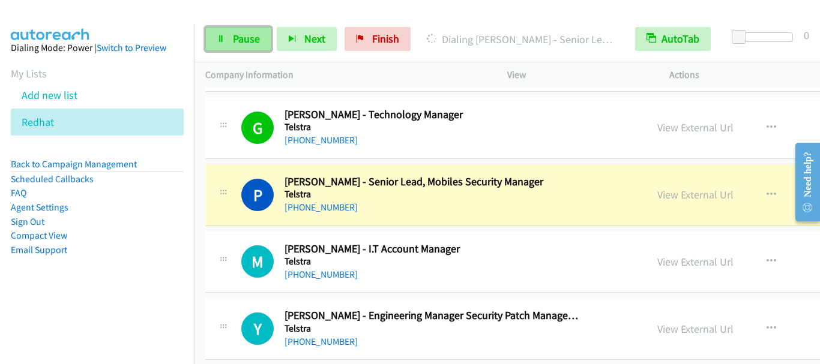
click at [253, 47] on link "Pause" at bounding box center [238, 39] width 66 height 24
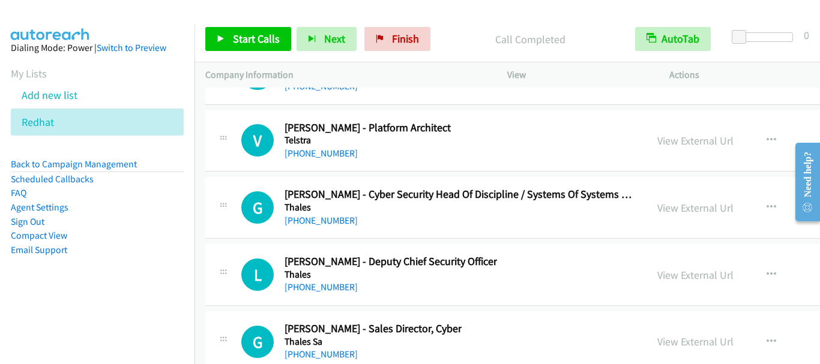
scroll to position [25072, 0]
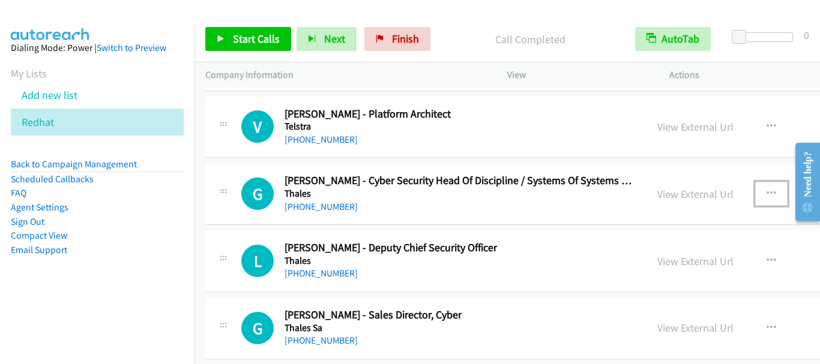
click at [767, 192] on icon "button" at bounding box center [772, 194] width 10 height 10
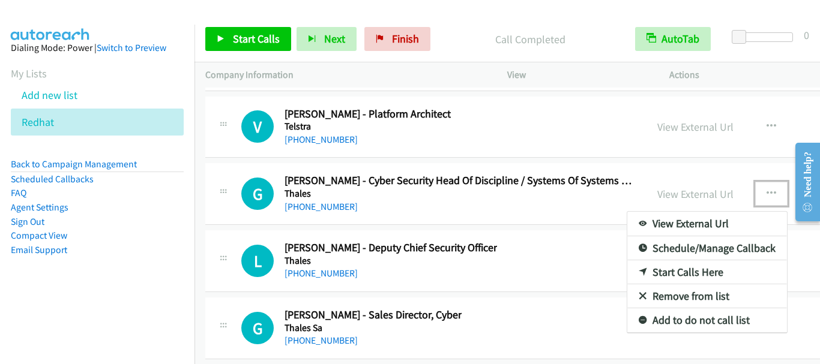
click at [697, 274] on link "Start Calls Here" at bounding box center [707, 273] width 160 height 24
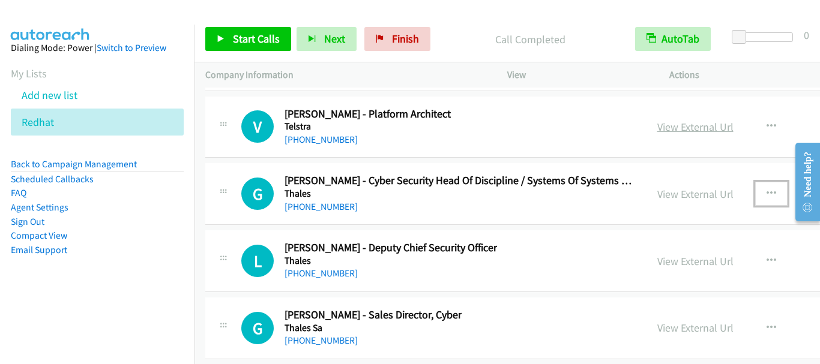
click at [690, 123] on link "View External Url" at bounding box center [695, 127] width 76 height 14
click at [237, 34] on span "Start Calls" at bounding box center [256, 39] width 47 height 14
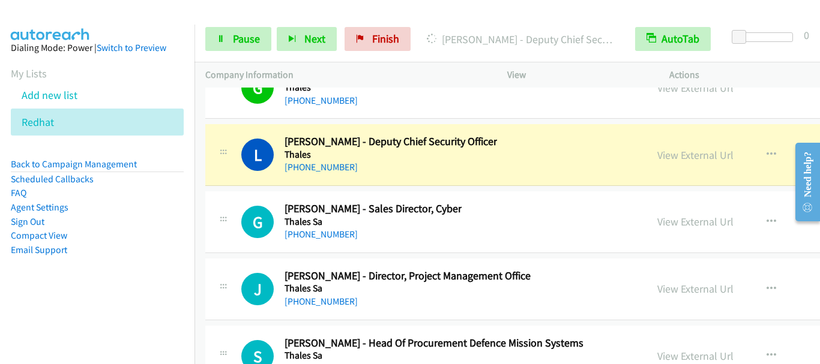
scroll to position [25192, 0]
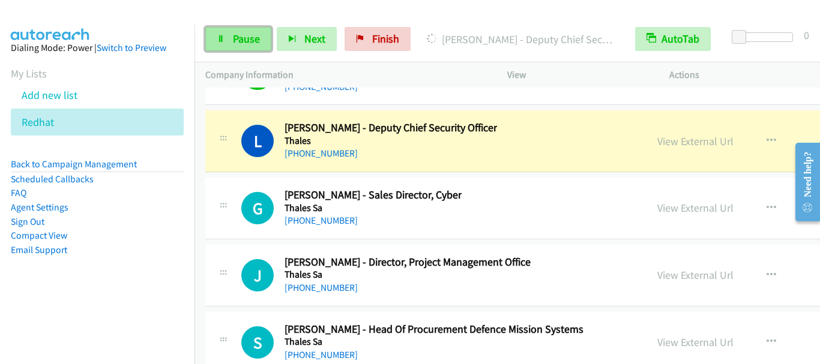
click at [253, 41] on span "Pause" at bounding box center [246, 39] width 27 height 14
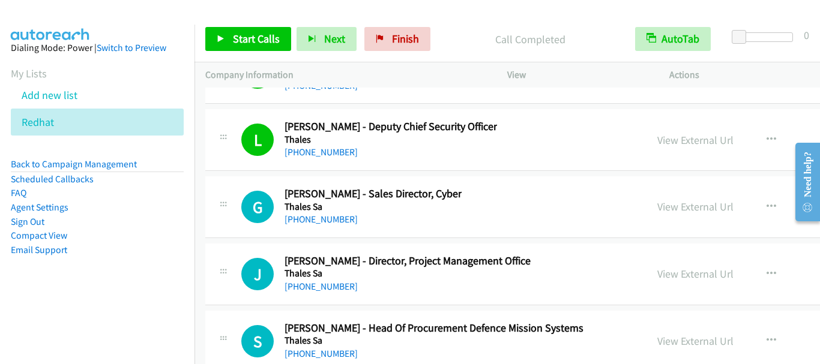
scroll to position [25252, 0]
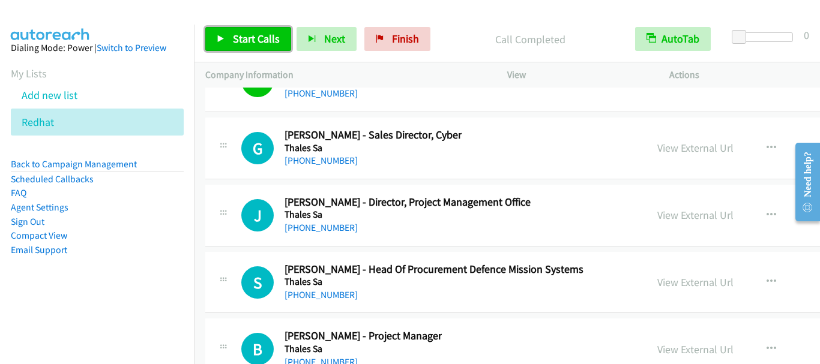
click at [258, 38] on span "Start Calls" at bounding box center [256, 39] width 47 height 14
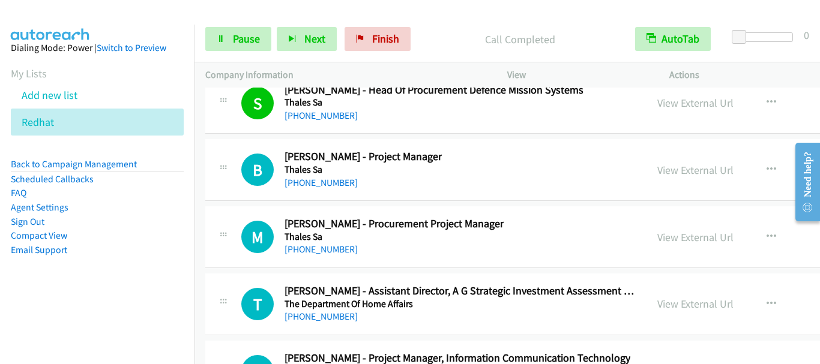
scroll to position [25432, 0]
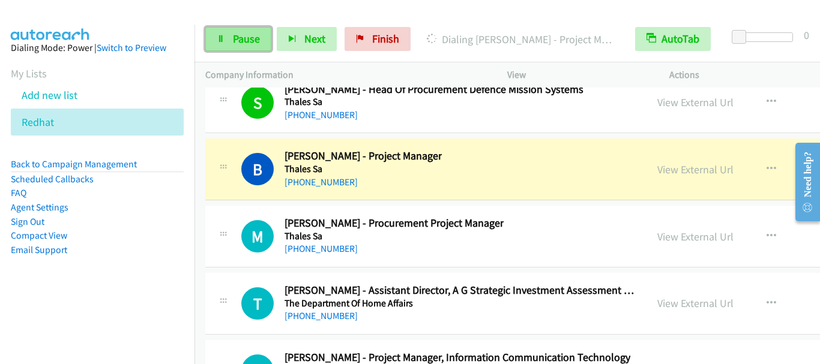
click at [235, 38] on span "Pause" at bounding box center [246, 39] width 27 height 14
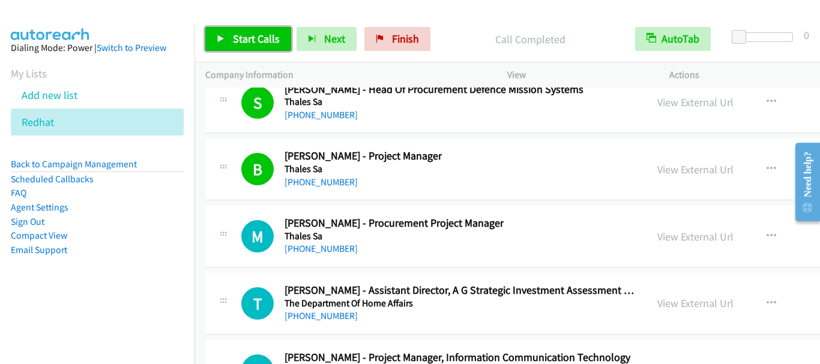
click at [236, 45] on span "Start Calls" at bounding box center [256, 39] width 47 height 14
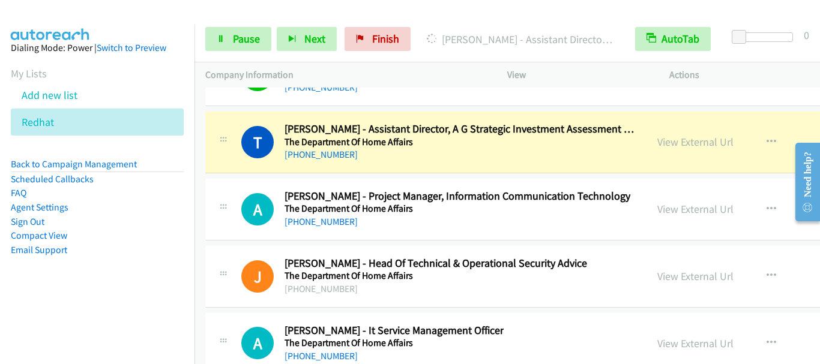
scroll to position [25612, 0]
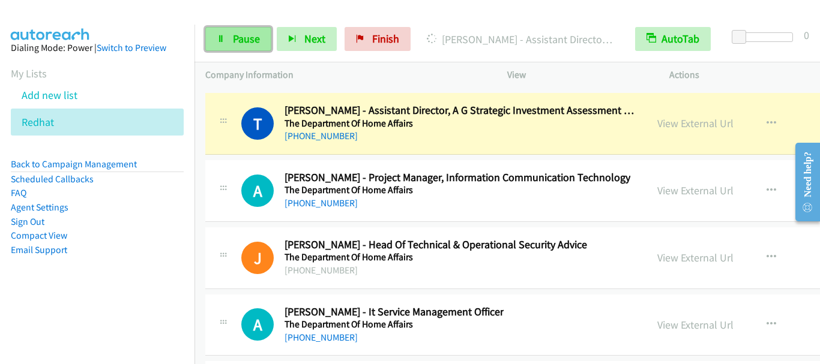
click at [238, 43] on span "Pause" at bounding box center [246, 39] width 27 height 14
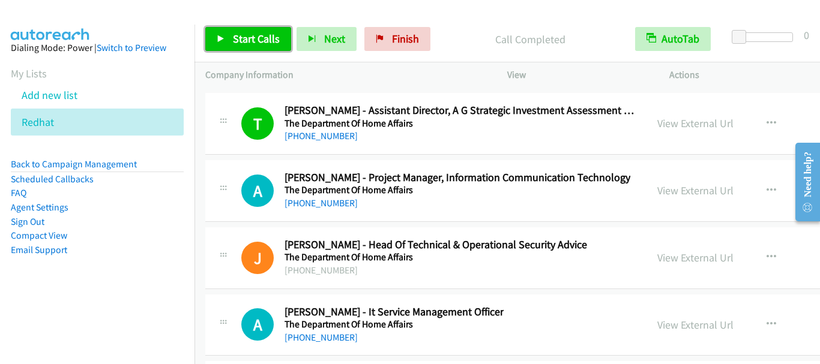
click at [246, 39] on span "Start Calls" at bounding box center [256, 39] width 47 height 14
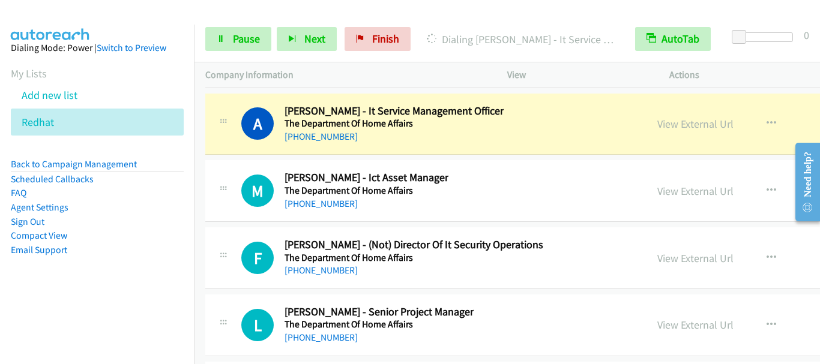
scroll to position [25792, 0]
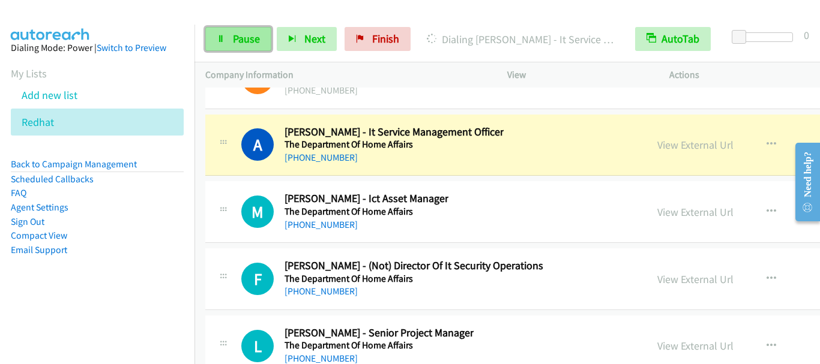
click at [253, 44] on span "Pause" at bounding box center [246, 39] width 27 height 14
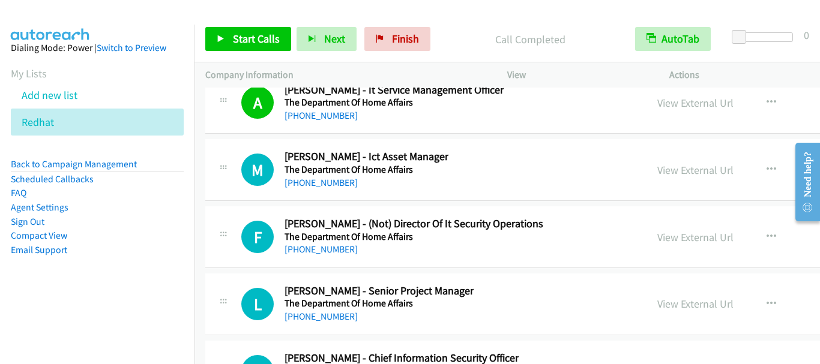
scroll to position [25852, 0]
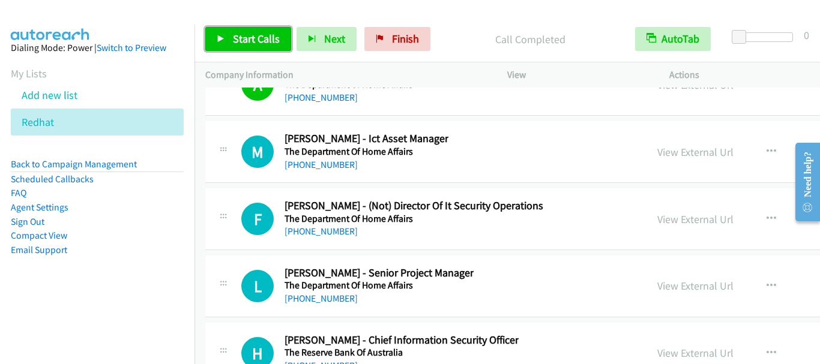
click at [246, 42] on span "Start Calls" at bounding box center [256, 39] width 47 height 14
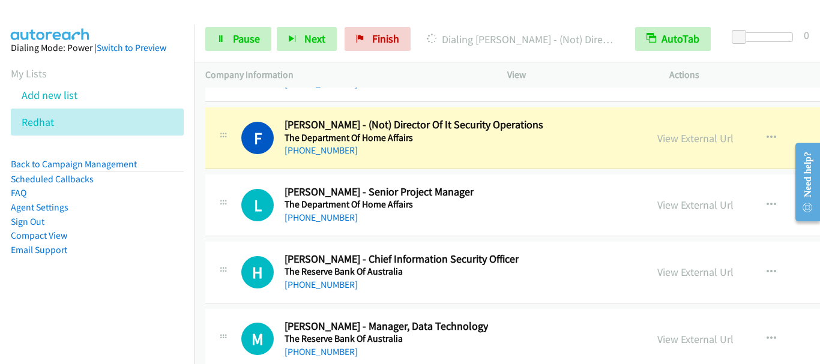
scroll to position [25912, 0]
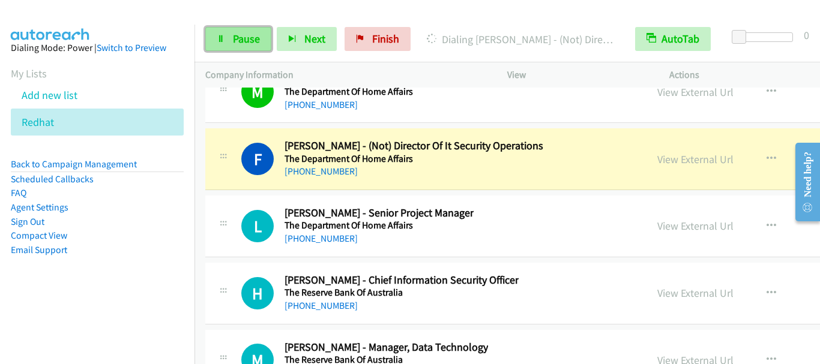
click at [239, 47] on link "Pause" at bounding box center [238, 39] width 66 height 24
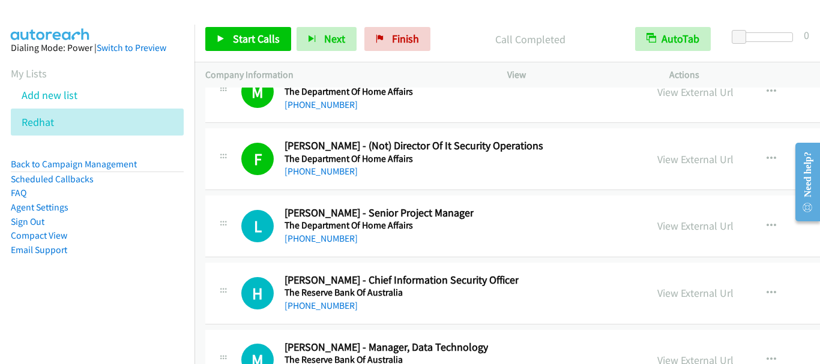
scroll to position [25972, 0]
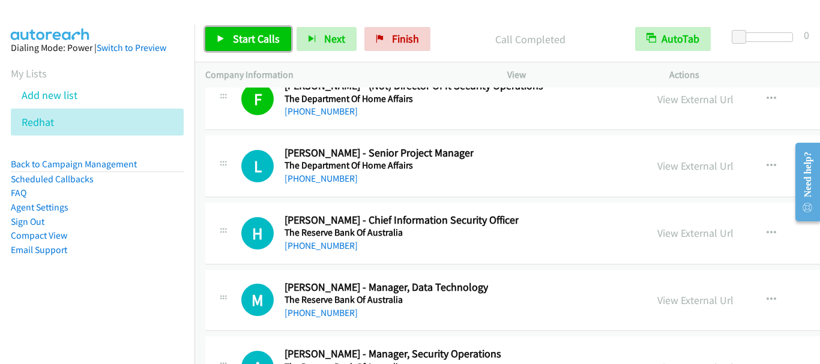
click at [251, 48] on link "Start Calls" at bounding box center [248, 39] width 86 height 24
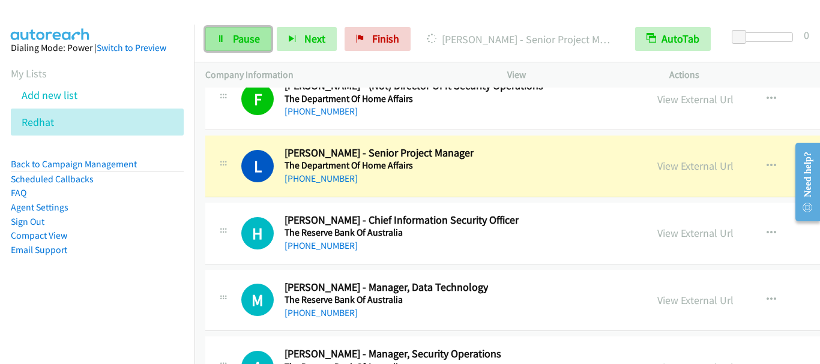
click at [252, 35] on span "Pause" at bounding box center [246, 39] width 27 height 14
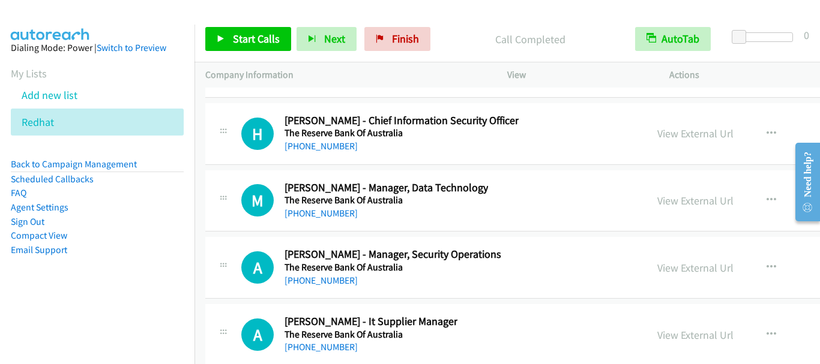
scroll to position [26093, 0]
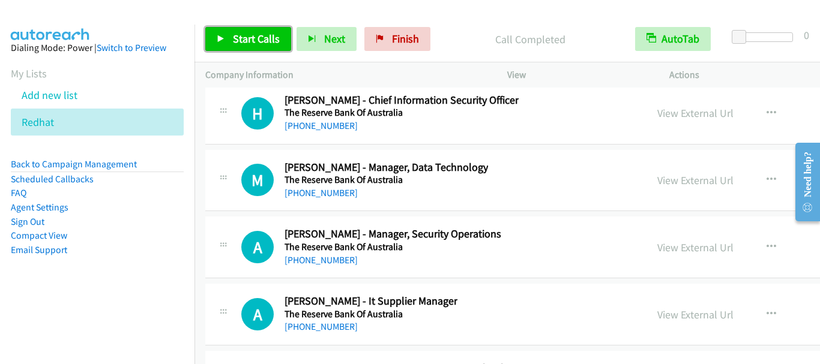
click at [240, 40] on span "Start Calls" at bounding box center [256, 39] width 47 height 14
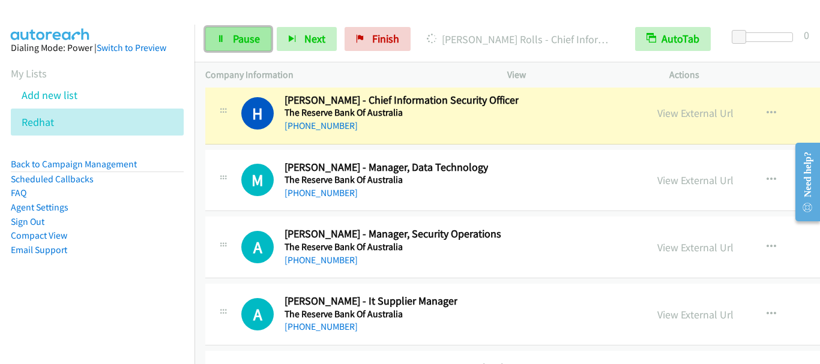
click at [249, 33] on span "Pause" at bounding box center [246, 39] width 27 height 14
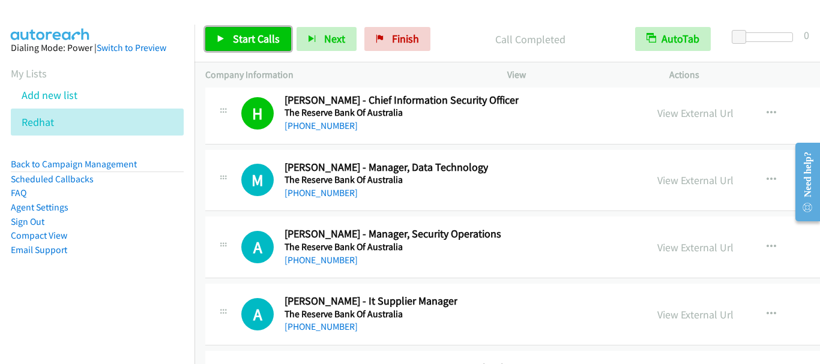
click at [260, 31] on link "Start Calls" at bounding box center [248, 39] width 86 height 24
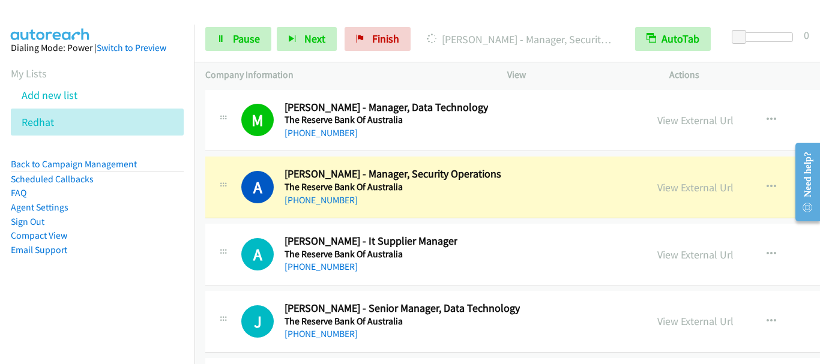
scroll to position [26213, 0]
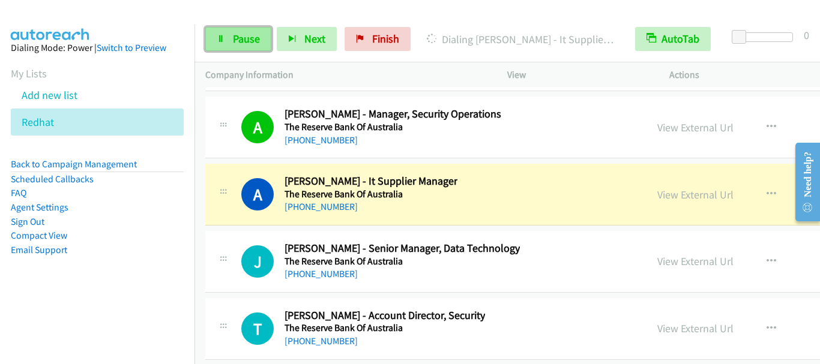
click at [237, 43] on span "Pause" at bounding box center [246, 39] width 27 height 14
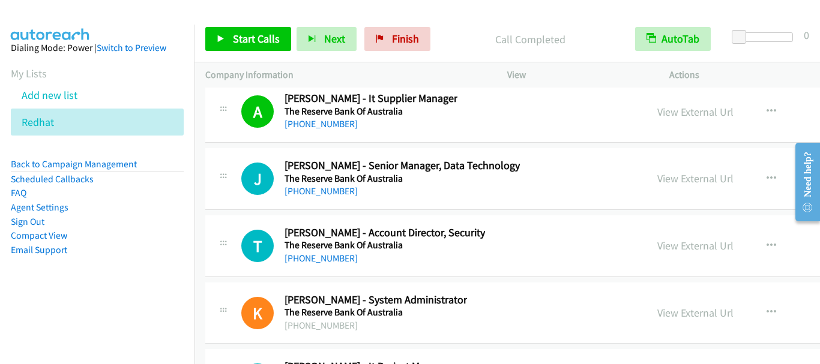
scroll to position [26333, 0]
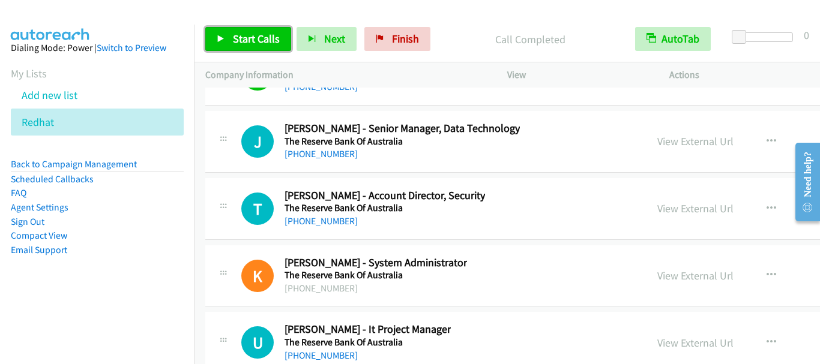
click at [272, 37] on span "Start Calls" at bounding box center [256, 39] width 47 height 14
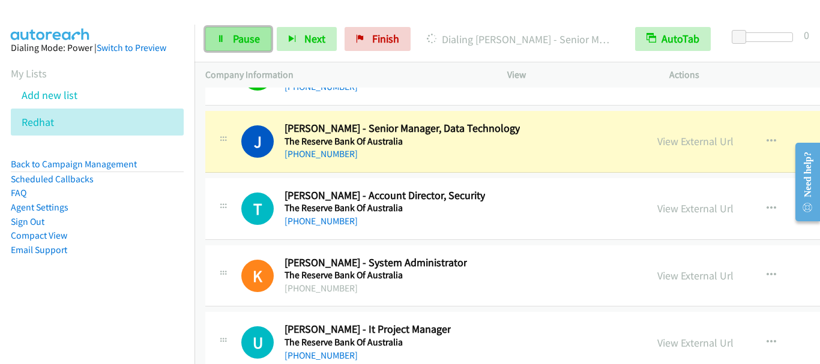
click at [236, 39] on span "Pause" at bounding box center [246, 39] width 27 height 14
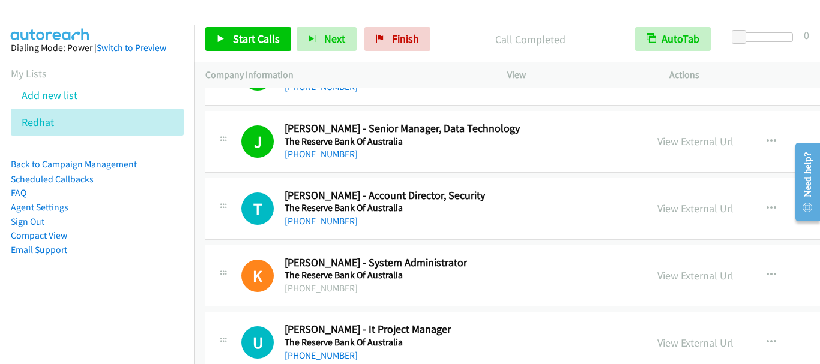
scroll to position [26393, 0]
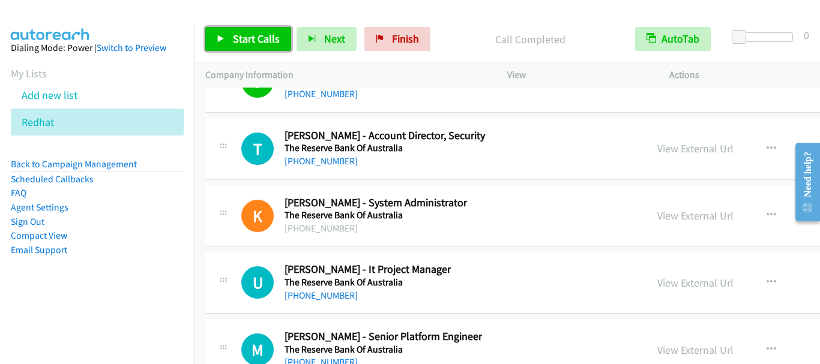
click at [239, 38] on span "Start Calls" at bounding box center [256, 39] width 47 height 14
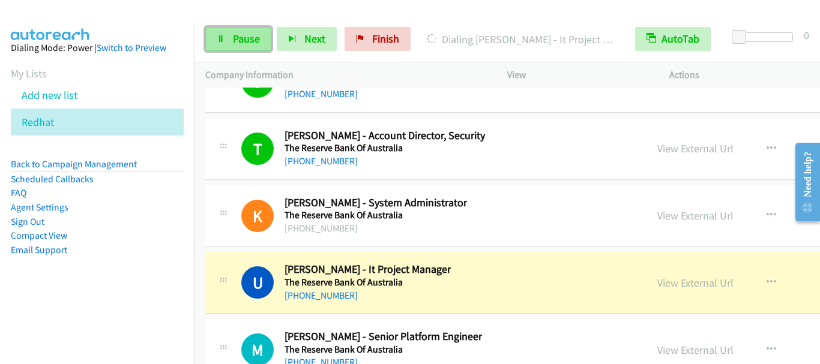
click at [232, 36] on link "Pause" at bounding box center [238, 39] width 66 height 24
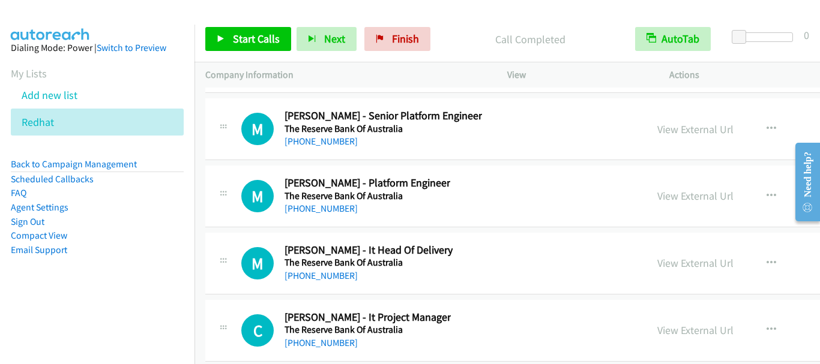
scroll to position [26633, 0]
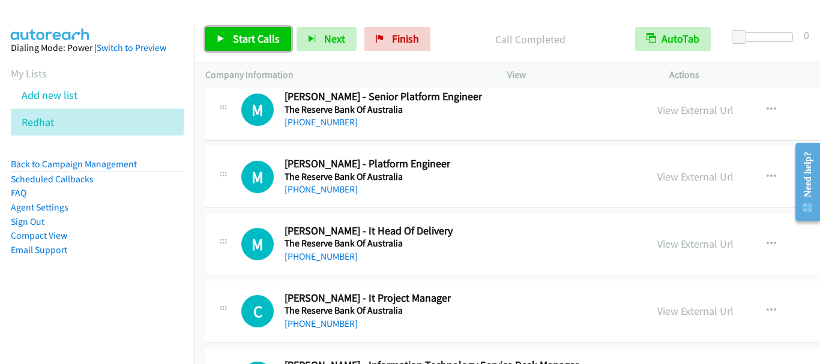
click at [264, 36] on span "Start Calls" at bounding box center [256, 39] width 47 height 14
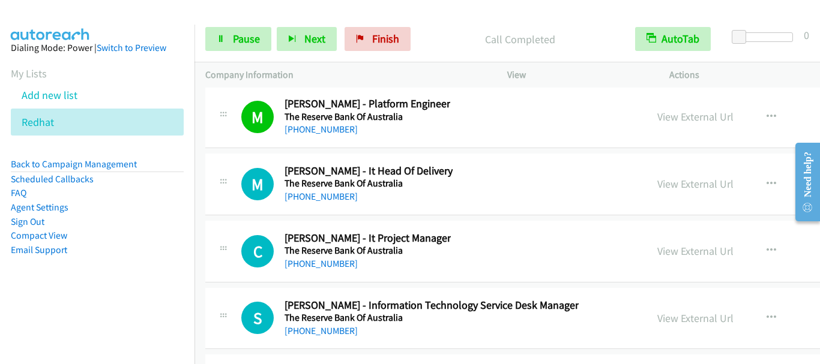
scroll to position [26753, 0]
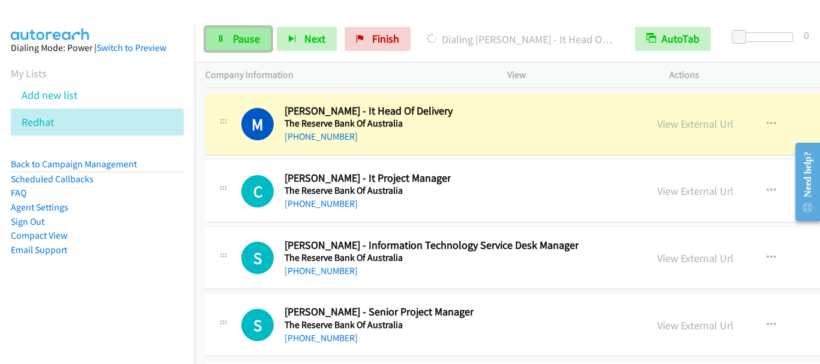
click at [249, 43] on span "Pause" at bounding box center [246, 39] width 27 height 14
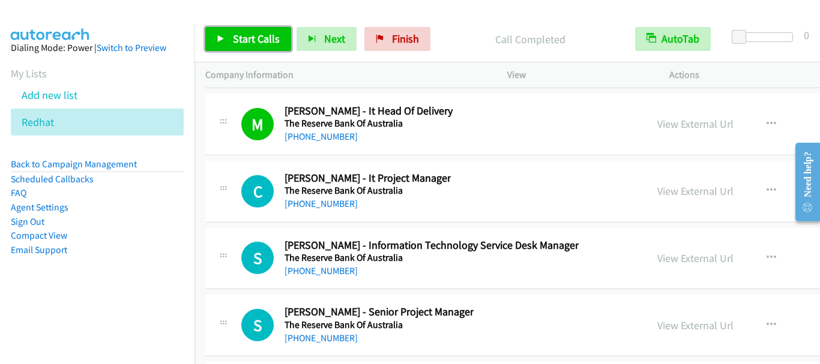
click at [273, 43] on span "Start Calls" at bounding box center [256, 39] width 47 height 14
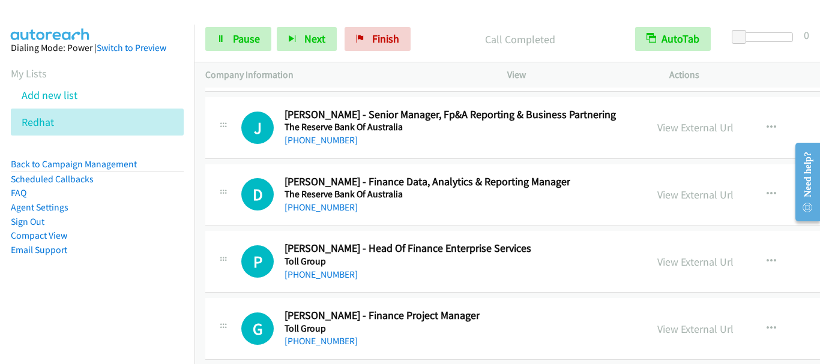
scroll to position [27173, 0]
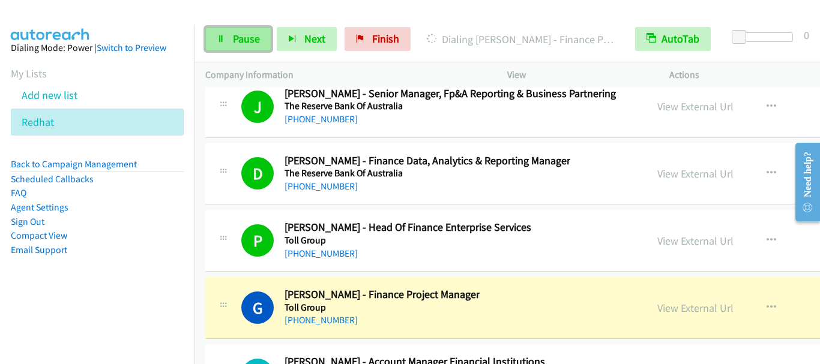
click at [237, 50] on link "Pause" at bounding box center [238, 39] width 66 height 24
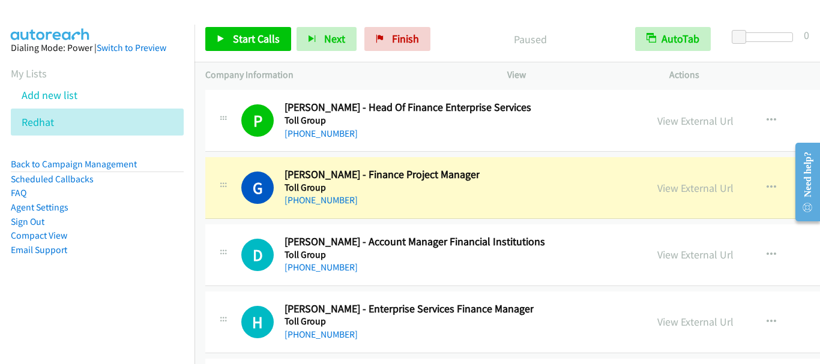
scroll to position [27353, 0]
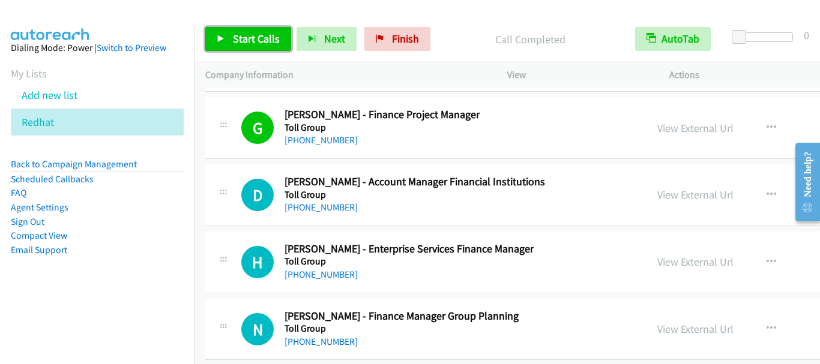
click at [253, 39] on span "Start Calls" at bounding box center [256, 39] width 47 height 14
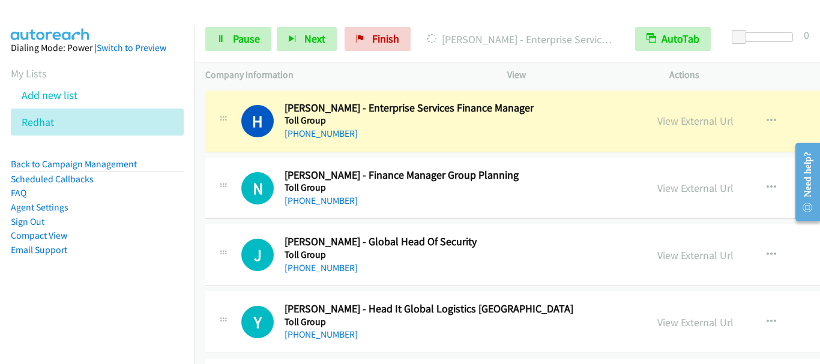
scroll to position [27473, 0]
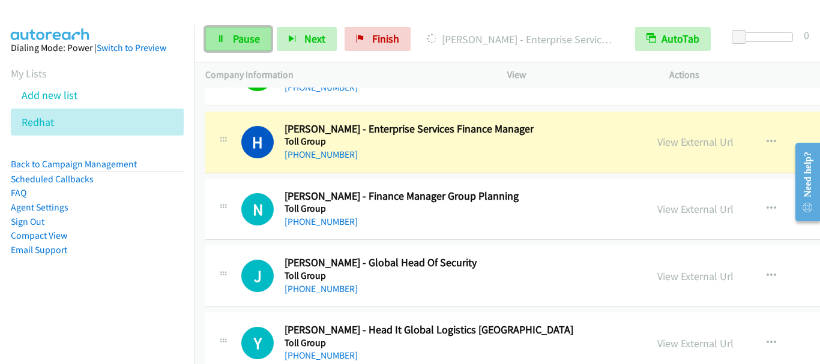
click at [247, 32] on span "Pause" at bounding box center [246, 39] width 27 height 14
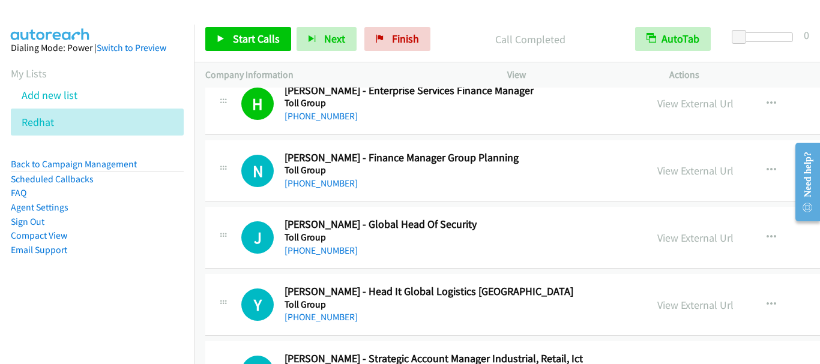
scroll to position [27533, 0]
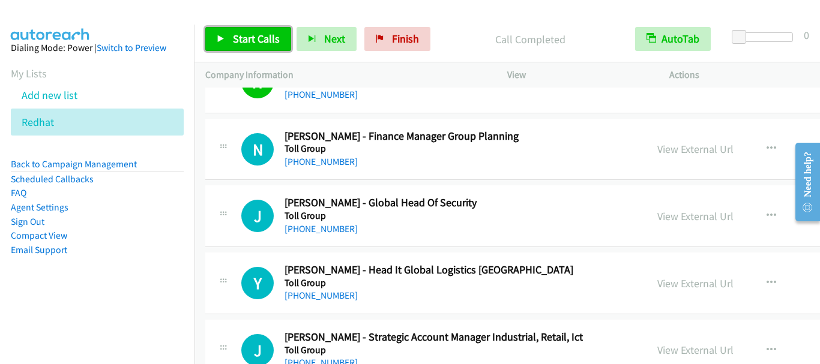
click at [246, 44] on span "Start Calls" at bounding box center [256, 39] width 47 height 14
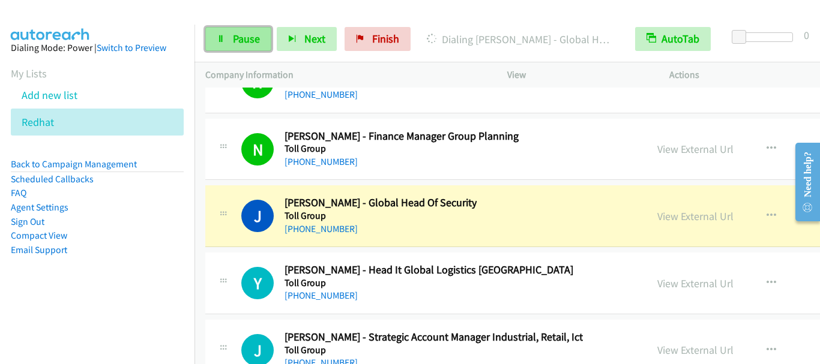
click at [250, 40] on span "Pause" at bounding box center [246, 39] width 27 height 14
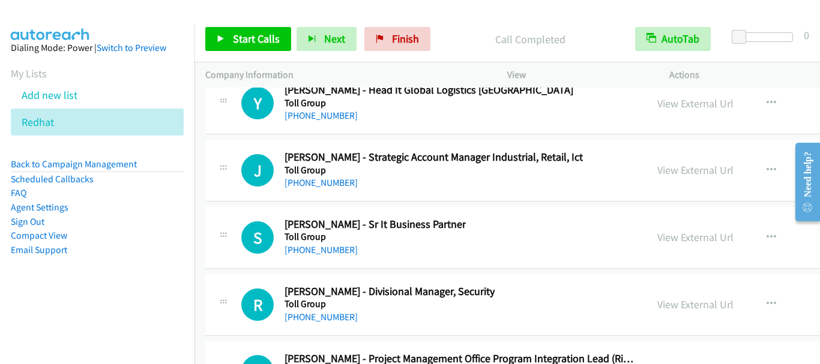
scroll to position [27654, 0]
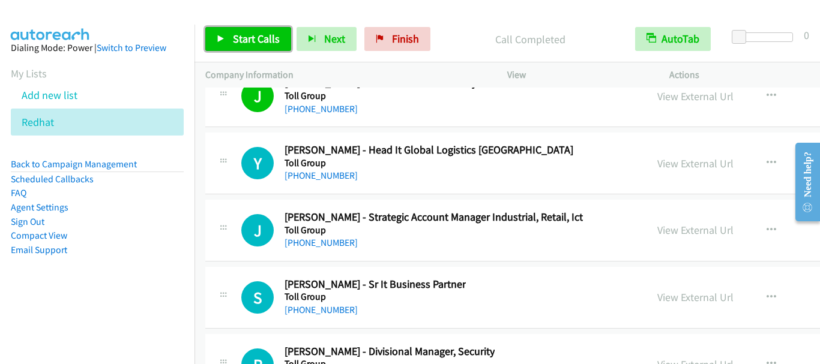
click at [252, 37] on span "Start Calls" at bounding box center [256, 39] width 47 height 14
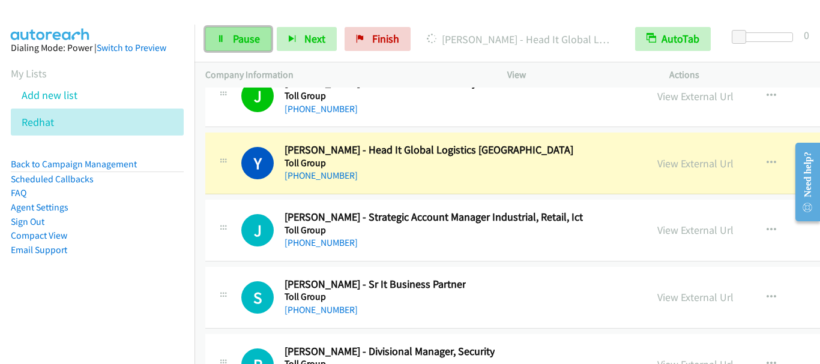
click at [238, 43] on span "Pause" at bounding box center [246, 39] width 27 height 14
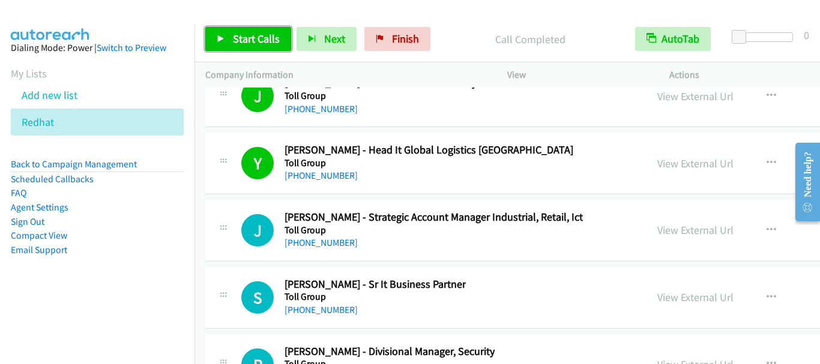
click at [243, 41] on span "Start Calls" at bounding box center [256, 39] width 47 height 14
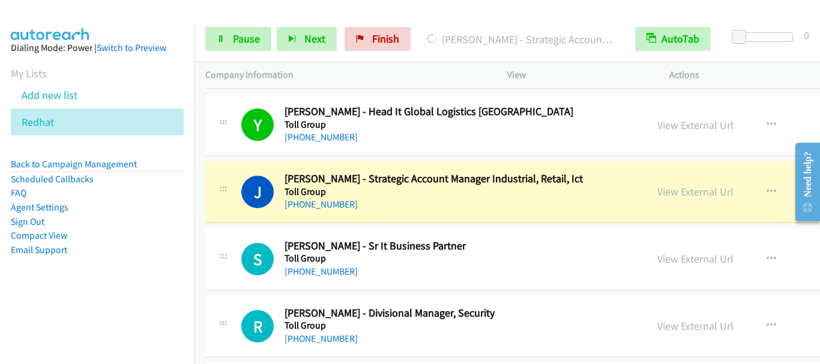
scroll to position [27714, 0]
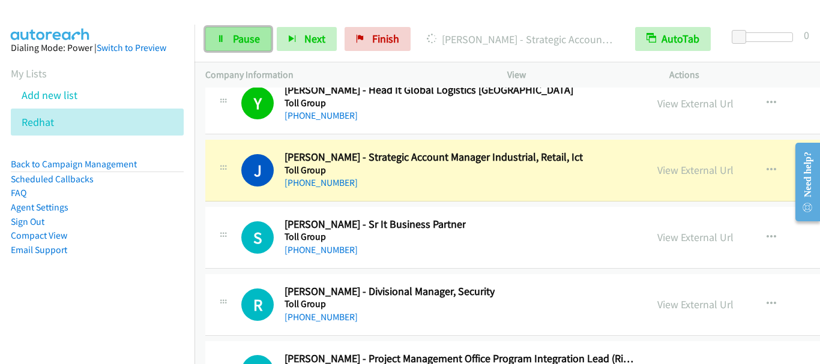
click at [244, 38] on span "Pause" at bounding box center [246, 39] width 27 height 14
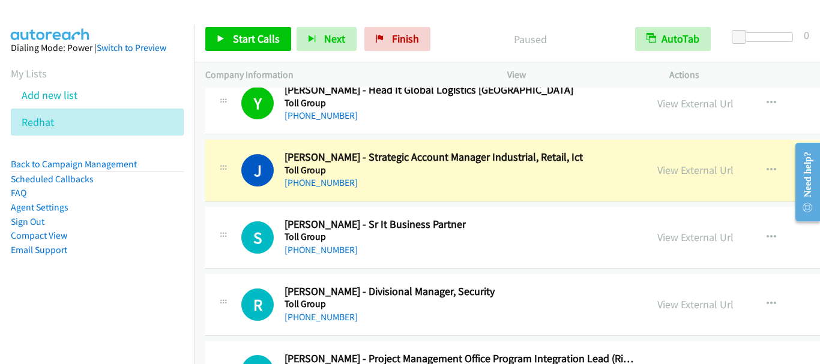
scroll to position [27654, 0]
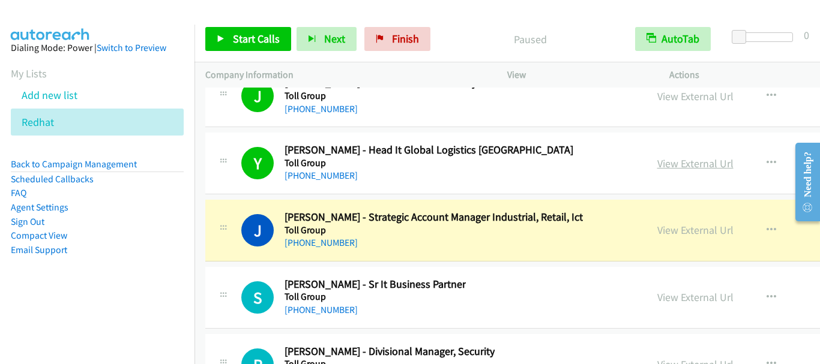
click at [661, 165] on link "View External Url" at bounding box center [695, 164] width 76 height 14
click at [460, 23] on div "Start Calls Pause Next Finish Paused AutoTab AutoTab 0" at bounding box center [508, 39] width 626 height 46
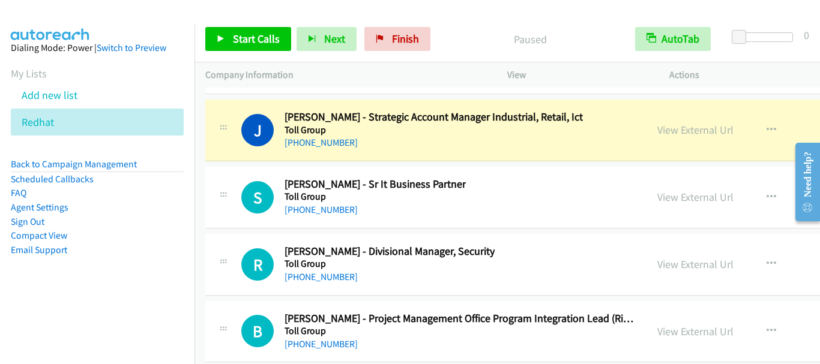
scroll to position [27774, 0]
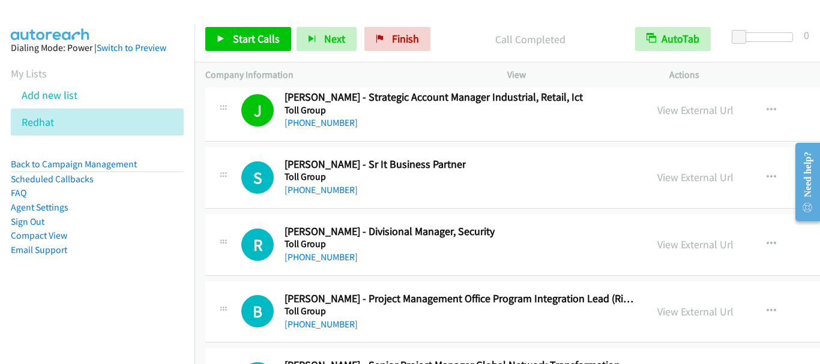
drag, startPoint x: 247, startPoint y: 56, endPoint x: 250, endPoint y: 47, distance: 10.1
click at [247, 56] on div "Start Calls Pause Next Finish Call Completed AutoTab AutoTab 0" at bounding box center [508, 39] width 626 height 46
click at [250, 47] on link "Start Calls" at bounding box center [248, 39] width 86 height 24
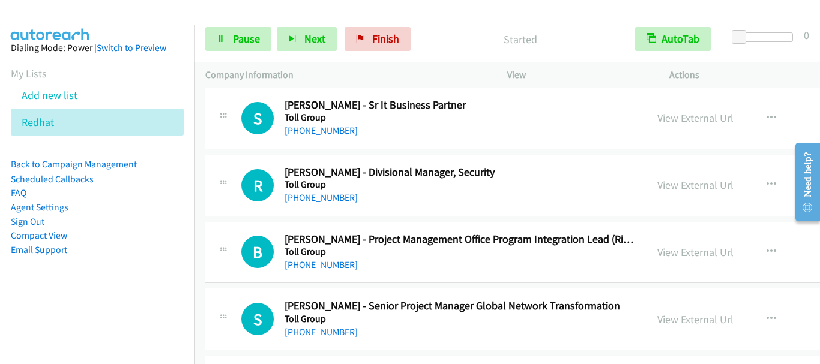
scroll to position [27834, 0]
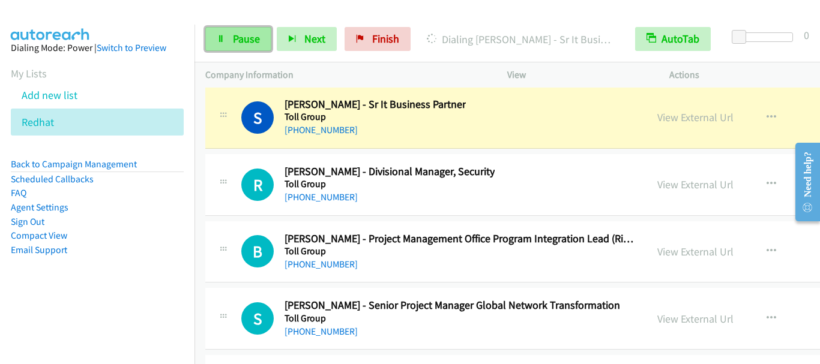
click at [236, 39] on span "Pause" at bounding box center [246, 39] width 27 height 14
